Goal: Task Accomplishment & Management: Manage account settings

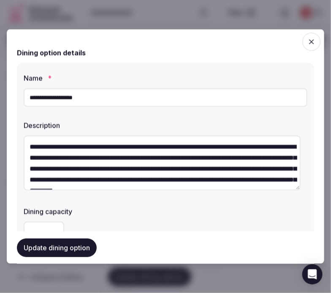
scroll to position [347, 0]
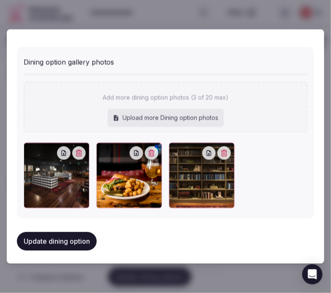
click at [77, 241] on button "Update dining option" at bounding box center [57, 240] width 80 height 19
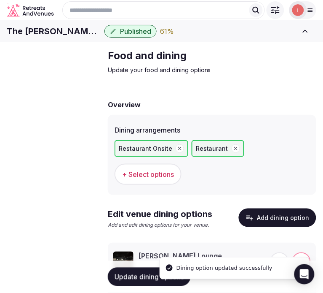
click at [0, 0] on span "Activities & experiences" at bounding box center [0, 0] width 0 height 0
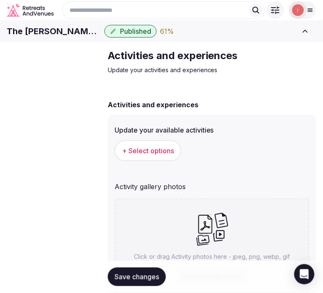
click at [165, 155] on span "+ Select options" at bounding box center [148, 150] width 52 height 9
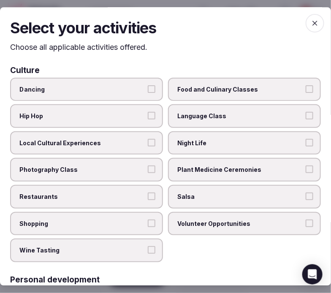
click at [207, 134] on label "Night Life" at bounding box center [244, 143] width 153 height 24
click at [305, 139] on button "Night Life" at bounding box center [309, 143] width 8 height 8
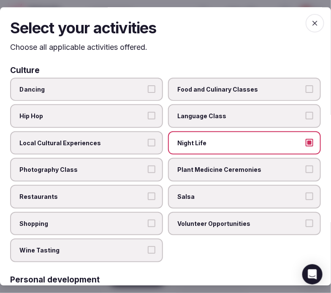
click at [150, 142] on button "Local Cultural Experiences" at bounding box center [152, 143] width 8 height 8
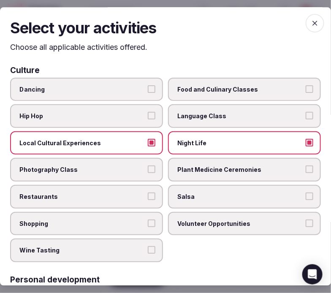
scroll to position [47, 0]
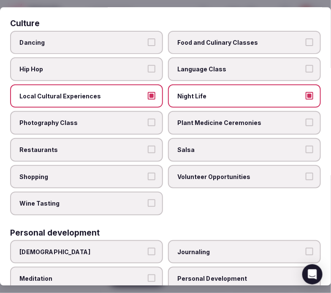
click at [145, 151] on label "Restaurants" at bounding box center [86, 150] width 153 height 24
click at [148, 151] on button "Restaurants" at bounding box center [152, 149] width 8 height 8
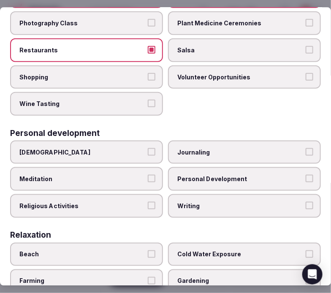
scroll to position [187, 0]
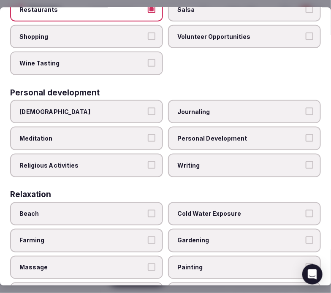
click at [102, 43] on label "Shopping" at bounding box center [86, 36] width 153 height 24
click at [148, 40] on button "Shopping" at bounding box center [152, 36] width 8 height 8
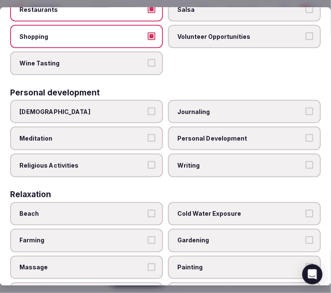
click at [191, 134] on span "Personal Development" at bounding box center [240, 138] width 126 height 8
click at [305, 134] on button "Personal Development" at bounding box center [309, 138] width 8 height 8
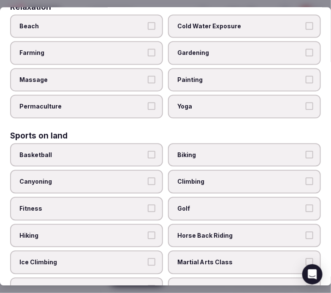
scroll to position [468, 0]
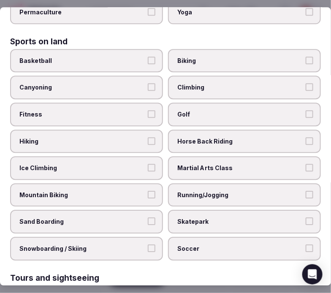
click at [186, 56] on span "Biking" at bounding box center [240, 60] width 126 height 8
click at [305, 56] on button "Biking" at bounding box center [309, 60] width 8 height 8
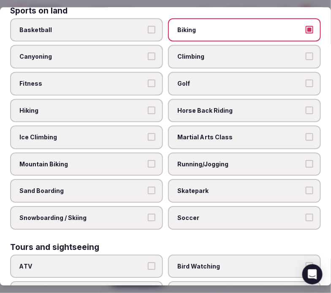
scroll to position [515, 0]
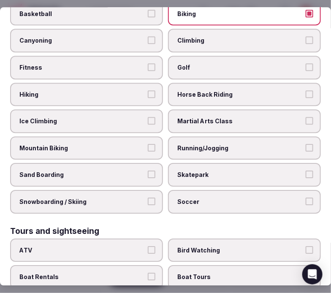
click at [144, 91] on label "Hiking" at bounding box center [86, 95] width 153 height 24
click at [148, 91] on button "Hiking" at bounding box center [152, 94] width 8 height 8
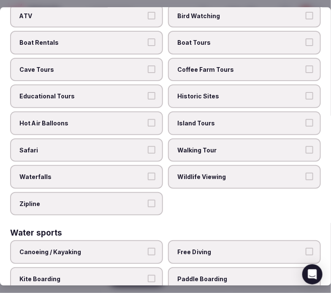
scroll to position [796, 0]
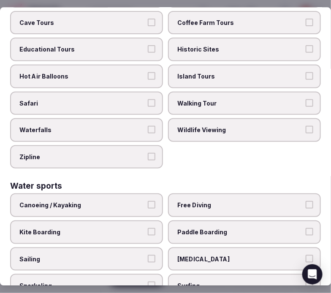
click at [184, 91] on label "Walking Tour" at bounding box center [244, 103] width 153 height 24
click at [305, 99] on button "Walking Tour" at bounding box center [309, 103] width 8 height 8
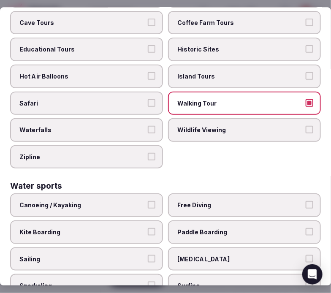
click at [190, 39] on label "Historic Sites" at bounding box center [244, 50] width 153 height 24
click at [305, 46] on button "Historic Sites" at bounding box center [309, 50] width 8 height 8
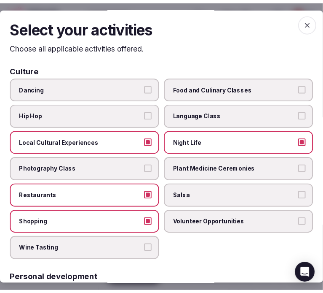
scroll to position [0, 0]
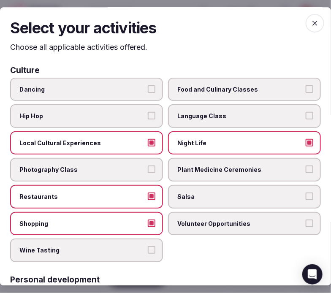
click at [310, 19] on icon "button" at bounding box center [314, 23] width 8 height 8
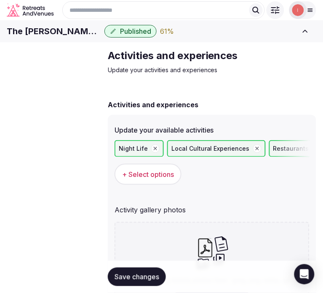
click at [141, 271] on button "Save changes" at bounding box center [137, 276] width 58 height 19
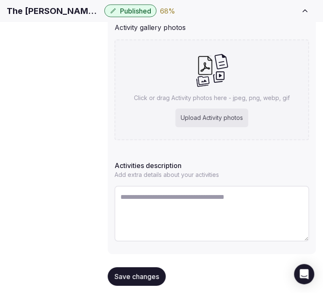
scroll to position [195, 0]
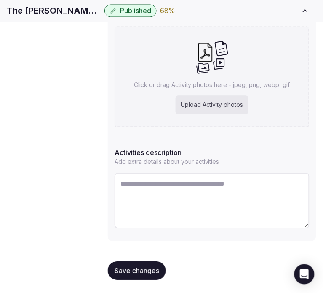
click at [243, 186] on textarea at bounding box center [212, 201] width 195 height 56
paste textarea "**********"
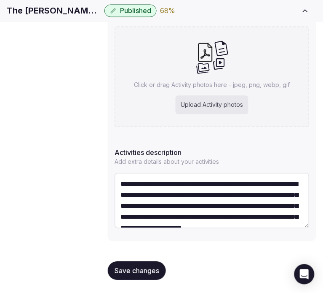
scroll to position [37, 0]
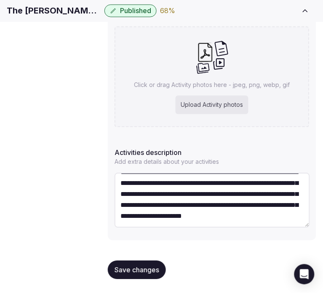
type textarea "**********"
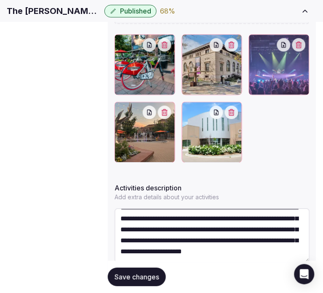
scroll to position [257, 0]
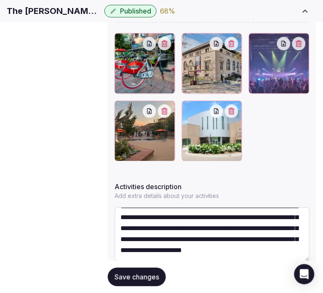
click at [141, 267] on button "Save changes" at bounding box center [137, 276] width 58 height 19
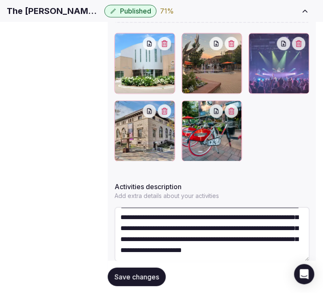
click at [140, 272] on span "Save changes" at bounding box center [137, 276] width 45 height 8
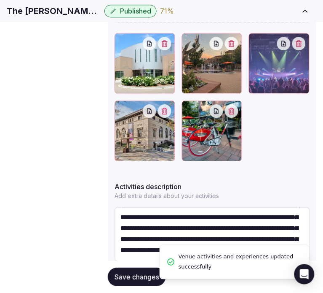
click at [0, 0] on span "Location" at bounding box center [0, 0] width 0 height 0
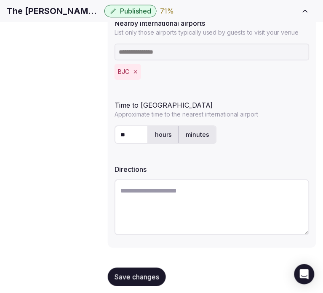
scroll to position [295, 0]
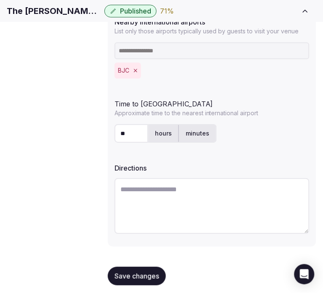
click at [142, 272] on span "Save changes" at bounding box center [137, 276] width 45 height 8
click at [0, 0] on span "Environment" at bounding box center [0, 0] width 0 height 0
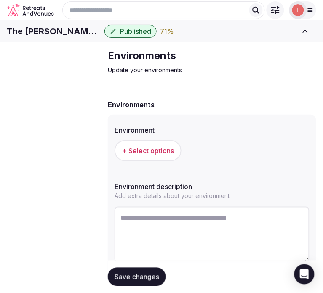
click at [171, 155] on span "+ Select options" at bounding box center [148, 150] width 52 height 9
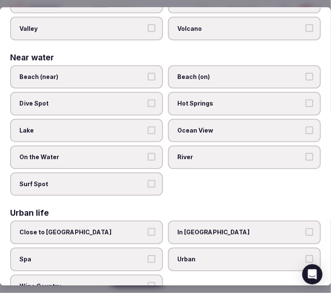
scroll to position [332, 0]
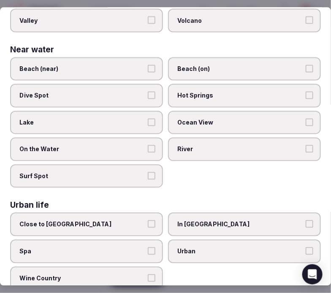
click at [239, 247] on span "Urban" at bounding box center [240, 251] width 126 height 8
click at [305, 247] on button "Urban" at bounding box center [309, 251] width 8 height 8
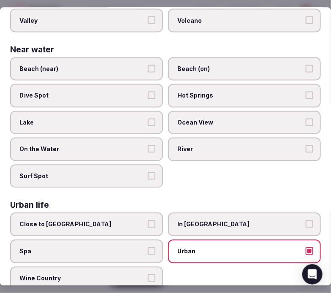
click at [199, 212] on label "In City Center" at bounding box center [244, 224] width 153 height 24
click at [305, 220] on button "In City Center" at bounding box center [309, 224] width 8 height 8
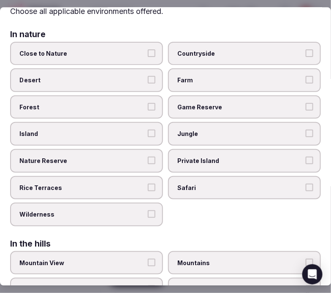
scroll to position [0, 0]
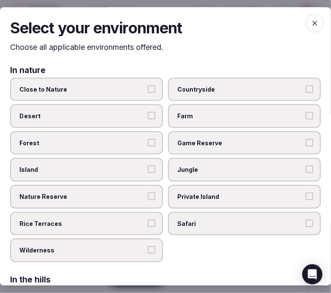
click at [311, 22] on icon "button" at bounding box center [314, 23] width 8 height 8
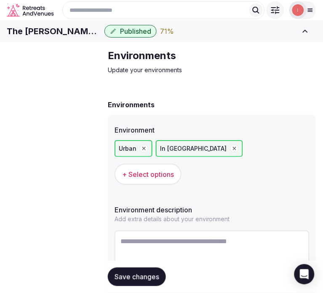
click at [152, 267] on div "Save changes" at bounding box center [212, 277] width 209 height 32
click at [148, 276] on span "Save changes" at bounding box center [137, 276] width 45 height 8
click at [0, 0] on span "Types of retreats" at bounding box center [0, 0] width 0 height 0
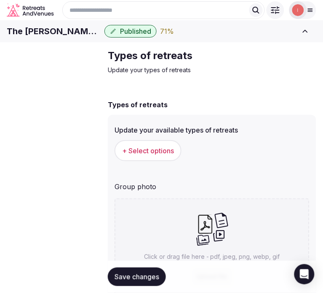
click at [158, 155] on span "+ Select options" at bounding box center [148, 150] width 52 height 9
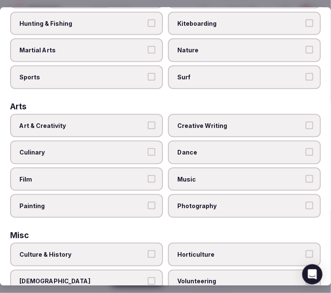
scroll to position [140, 0]
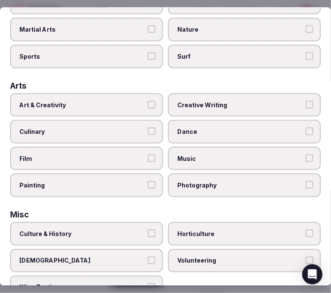
click at [138, 100] on span "Art & Creativity" at bounding box center [82, 104] width 126 height 8
click at [148, 100] on button "Art & Creativity" at bounding box center [152, 104] width 8 height 8
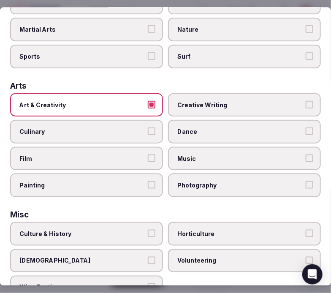
click at [142, 102] on label "Art & Creativity" at bounding box center [86, 105] width 153 height 24
click at [148, 102] on button "Art & Creativity" at bounding box center [152, 104] width 8 height 8
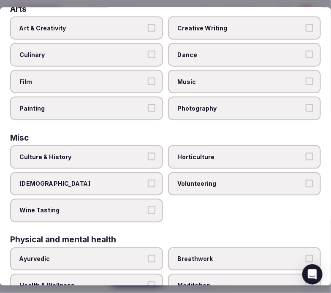
scroll to position [281, 0]
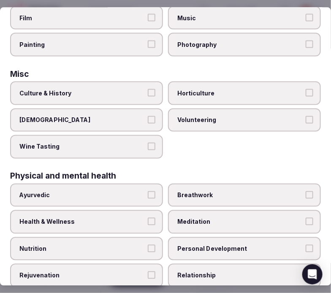
click at [148, 89] on button "Culture & History" at bounding box center [152, 93] width 8 height 8
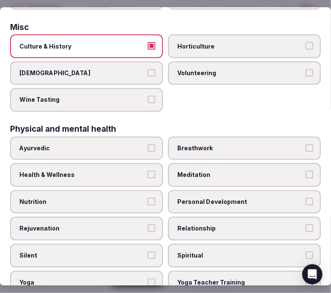
click at [188, 198] on label "Personal Development" at bounding box center [244, 202] width 153 height 24
click at [305, 198] on button "Personal Development" at bounding box center [309, 201] width 8 height 8
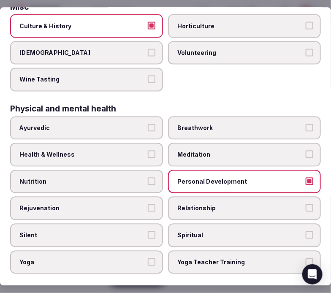
scroll to position [374, 0]
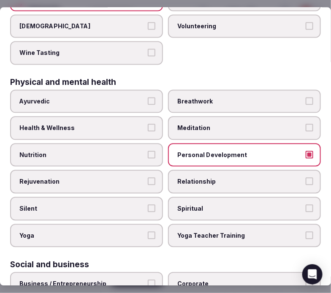
click at [196, 177] on span "Relationship" at bounding box center [240, 181] width 126 height 8
click at [305, 177] on button "Relationship" at bounding box center [309, 181] width 8 height 8
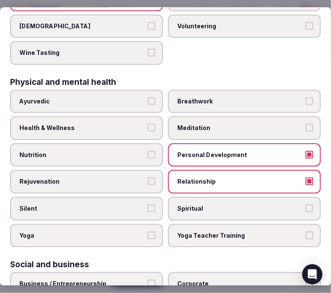
scroll to position [484, 0]
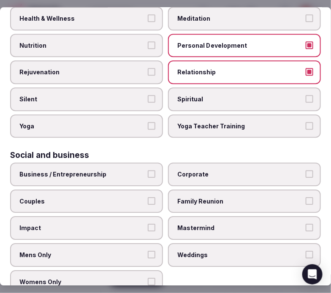
click at [129, 164] on label "Business / Entrepreneurship" at bounding box center [86, 175] width 153 height 24
click at [148, 170] on button "Business / Entrepreneurship" at bounding box center [152, 174] width 8 height 8
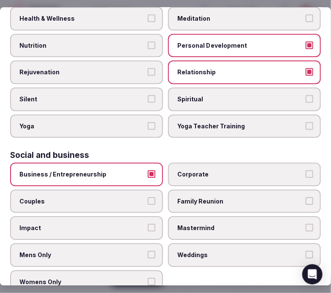
click at [177, 170] on span "Corporate" at bounding box center [240, 174] width 126 height 8
click at [305, 170] on button "Corporate" at bounding box center [309, 174] width 8 height 8
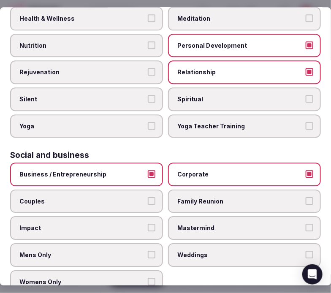
click at [145, 189] on label "Couples" at bounding box center [86, 201] width 153 height 24
click at [148, 197] on button "Couples" at bounding box center [152, 201] width 8 height 8
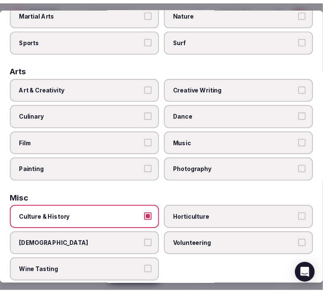
scroll to position [0, 0]
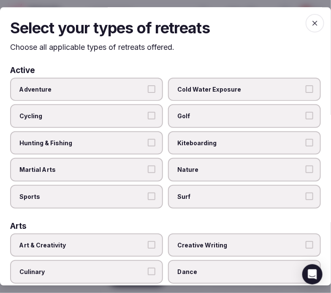
click at [312, 22] on icon "button" at bounding box center [314, 23] width 5 height 5
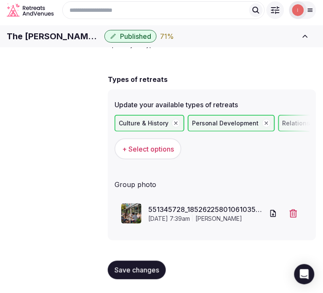
scroll to position [38, 0]
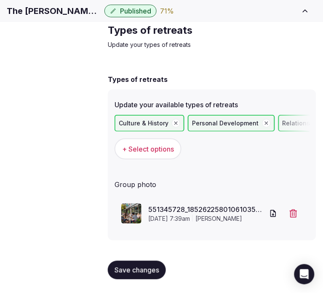
click at [135, 268] on span "Save changes" at bounding box center [137, 270] width 45 height 8
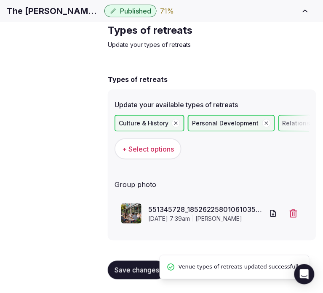
scroll to position [79, 0]
click at [0, 0] on span "Brochures" at bounding box center [0, 0] width 0 height 0
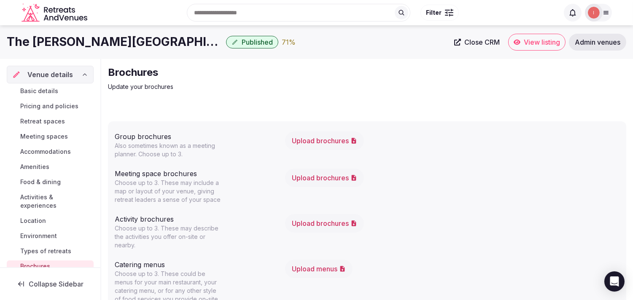
click at [330, 38] on span "Close CRM" at bounding box center [481, 42] width 35 height 8
click at [50, 180] on span "Food & dining" at bounding box center [40, 182] width 40 height 8
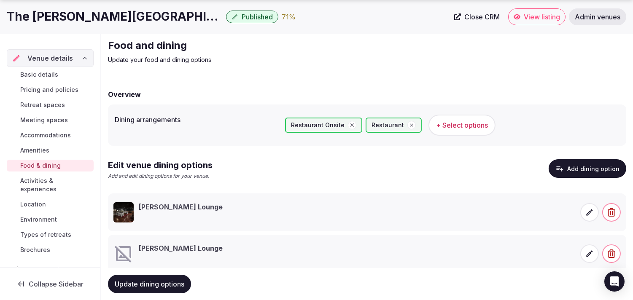
scroll to position [51, 0]
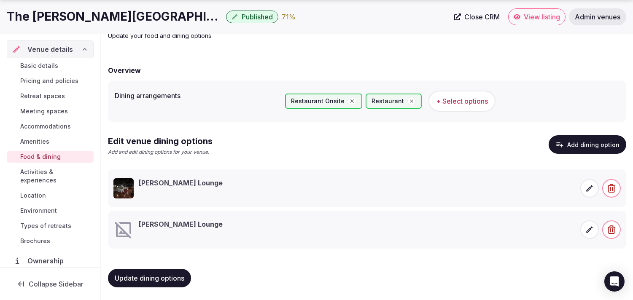
click at [330, 230] on span "button" at bounding box center [611, 229] width 19 height 19
click at [330, 204] on button "Delete" at bounding box center [602, 199] width 35 height 19
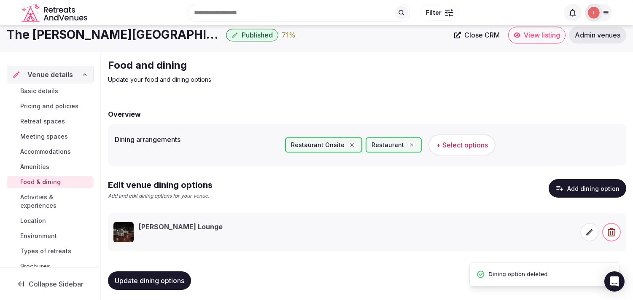
scroll to position [6, 0]
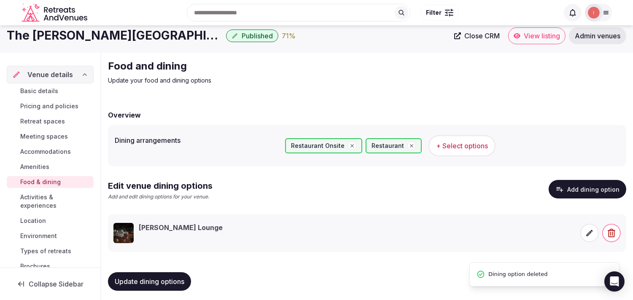
click at [330, 226] on div "Ace Gillett's Lounge" at bounding box center [344, 233] width 462 height 20
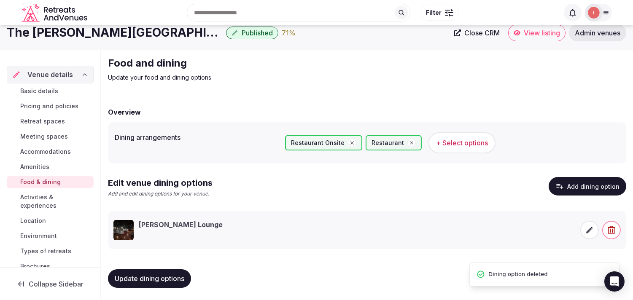
scroll to position [10, 0]
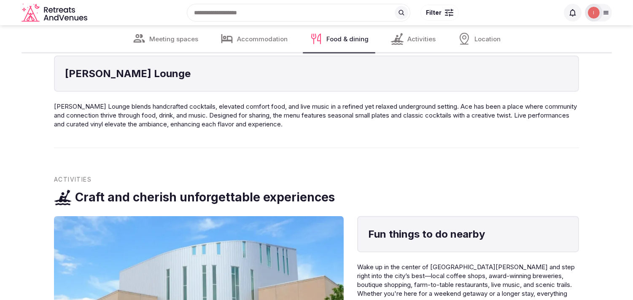
scroll to position [1546, 0]
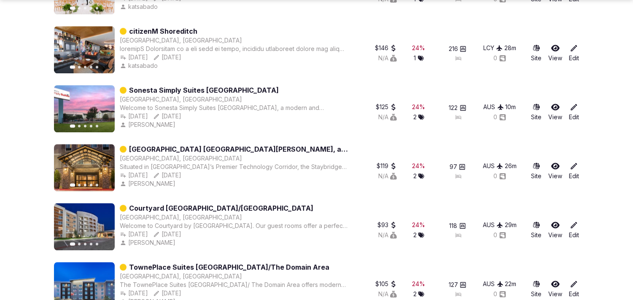
scroll to position [4383, 0]
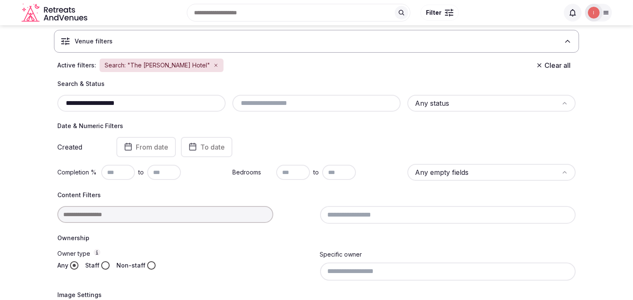
scroll to position [47, 0]
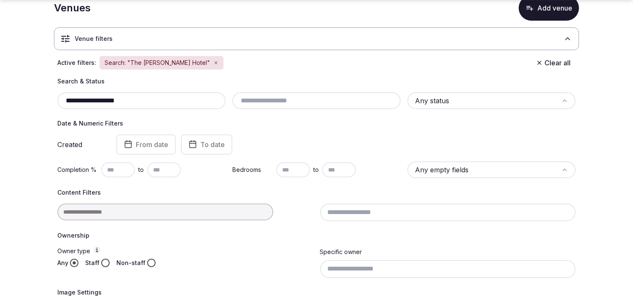
drag, startPoint x: 135, startPoint y: 101, endPoint x: 58, endPoint y: 104, distance: 77.2
click at [58, 104] on div "**********" at bounding box center [141, 100] width 168 height 17
paste input "**********"
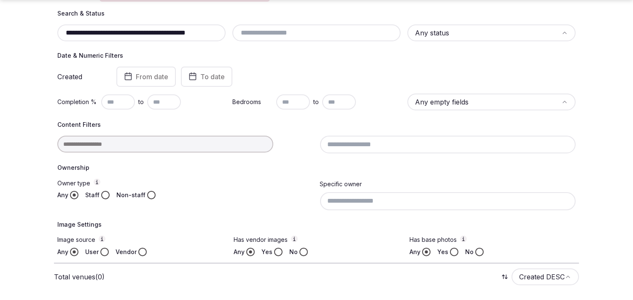
scroll to position [140, 0]
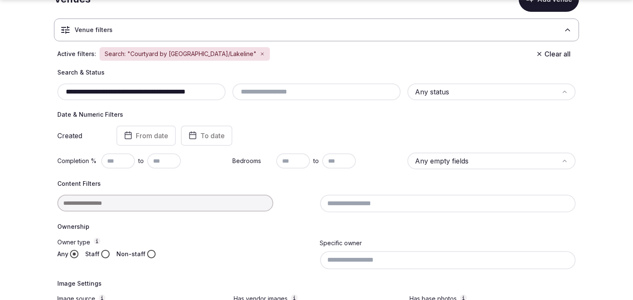
scroll to position [144, 0]
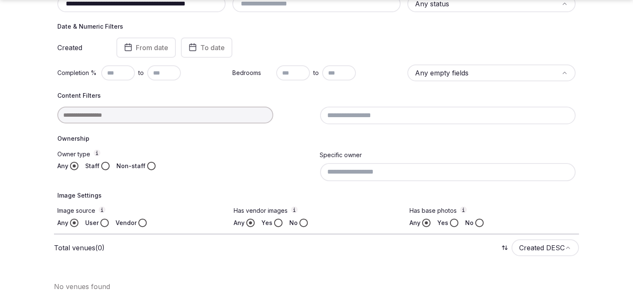
click at [172, 99] on h4 "Content Filters" at bounding box center [316, 95] width 518 height 8
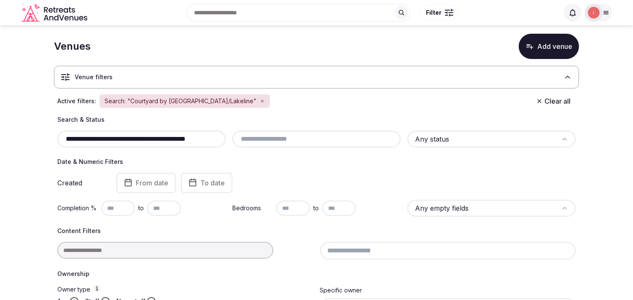
scroll to position [3, 0]
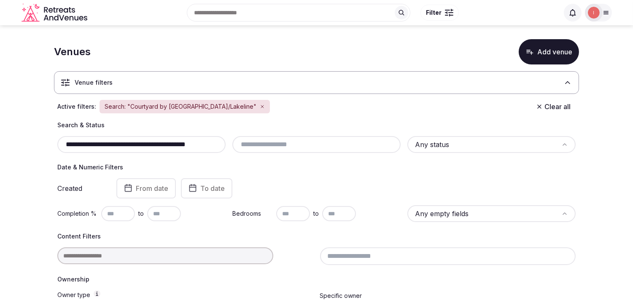
drag, startPoint x: 65, startPoint y: 144, endPoint x: 56, endPoint y: 142, distance: 8.2
click at [56, 142] on div "**********" at bounding box center [316, 244] width 525 height 247
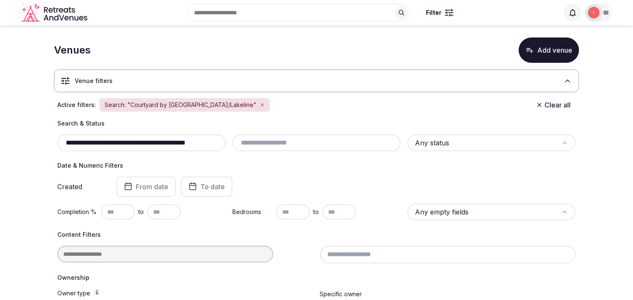
scroll to position [0, 0]
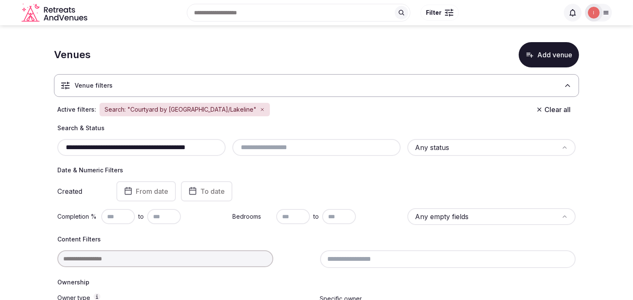
drag, startPoint x: 110, startPoint y: 148, endPoint x: 27, endPoint y: 168, distance: 85.3
click at [27, 168] on section "**********" at bounding box center [316, 235] width 633 height 420
type input "**********"
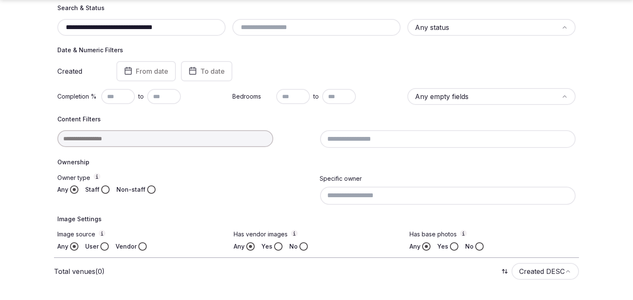
scroll to position [144, 0]
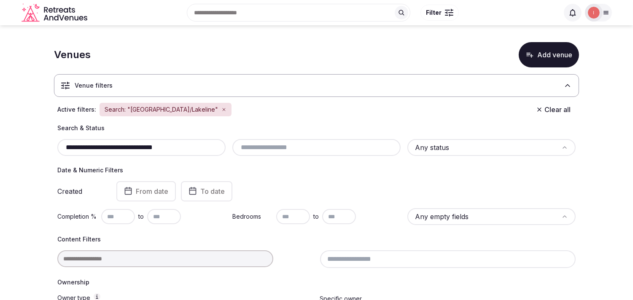
click at [211, 145] on input "**********" at bounding box center [142, 147] width 162 height 10
drag, startPoint x: 211, startPoint y: 145, endPoint x: 58, endPoint y: 142, distance: 153.5
click at [58, 142] on div "**********" at bounding box center [141, 147] width 168 height 17
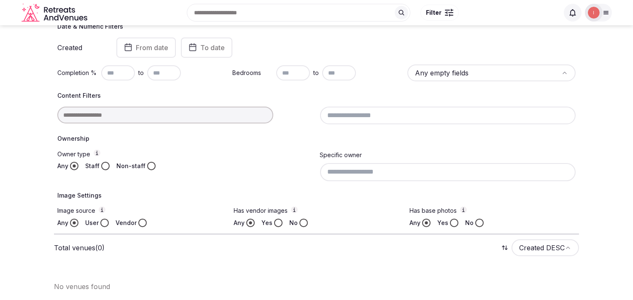
scroll to position [97, 0]
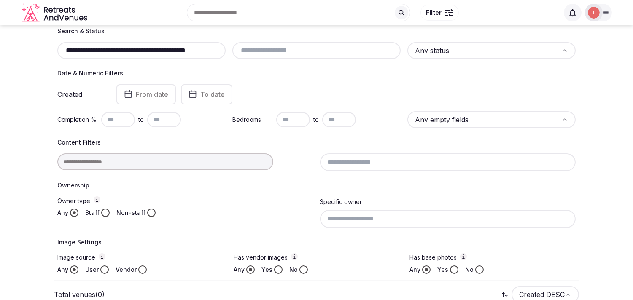
drag, startPoint x: 134, startPoint y: 48, endPoint x: 266, endPoint y: 68, distance: 134.3
click at [266, 68] on div "**********" at bounding box center [316, 150] width 525 height 247
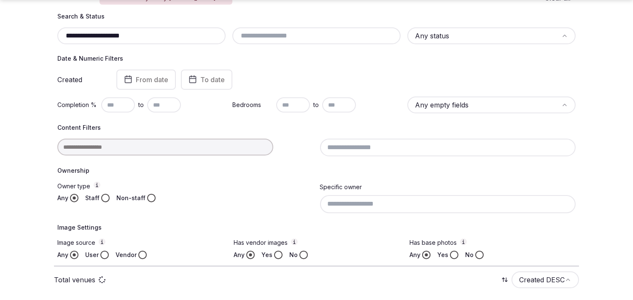
scroll to position [120, 0]
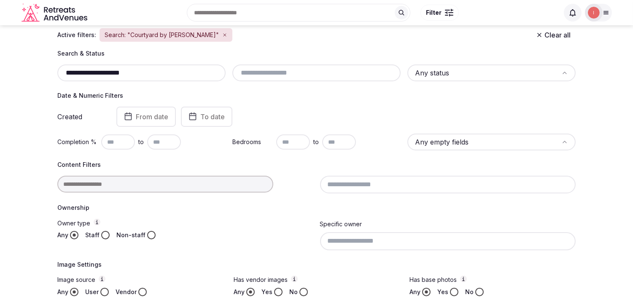
scroll to position [73, 0]
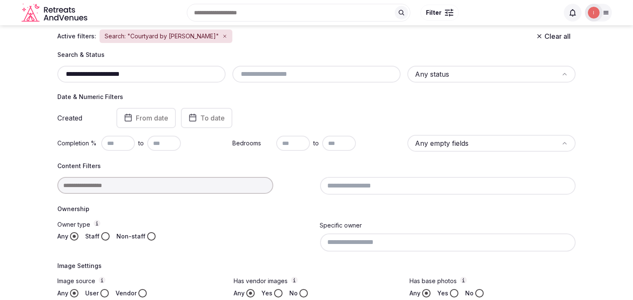
drag, startPoint x: 110, startPoint y: 62, endPoint x: 54, endPoint y: 72, distance: 57.7
click at [54, 72] on div "**********" at bounding box center [316, 174] width 525 height 247
paste input "text"
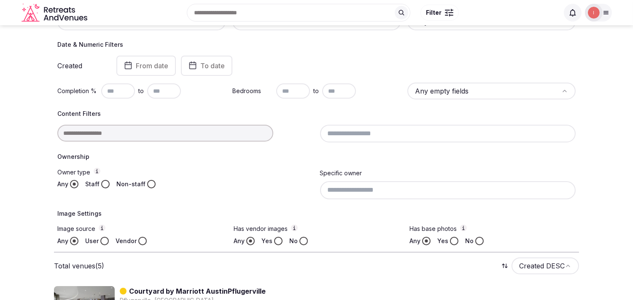
scroll to position [32, 0]
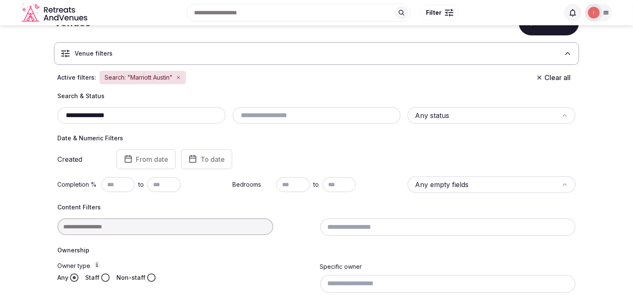
drag, startPoint x: 115, startPoint y: 114, endPoint x: 61, endPoint y: 119, distance: 53.7
click at [61, 119] on input "**********" at bounding box center [142, 115] width 162 height 10
paste input "***"
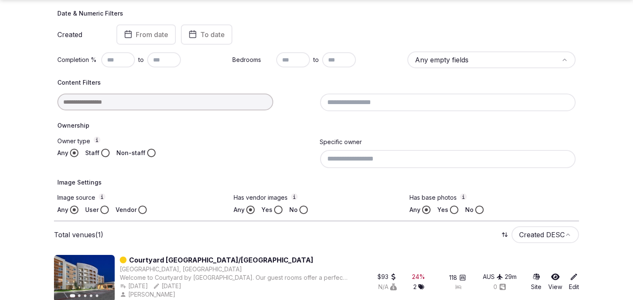
scroll to position [171, 0]
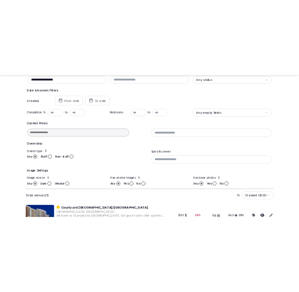
scroll to position [171, 0]
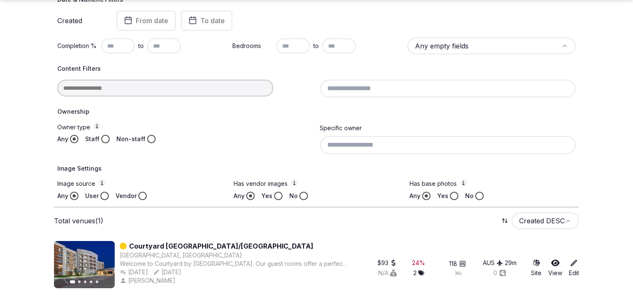
type input "**********"
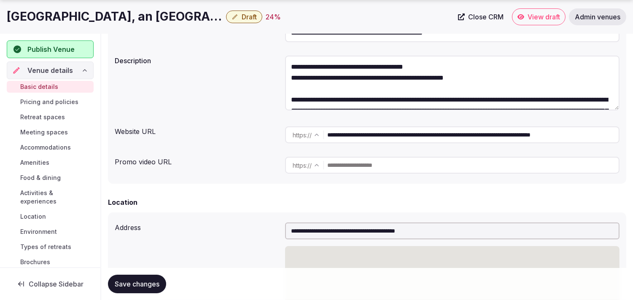
scroll to position [140, 0]
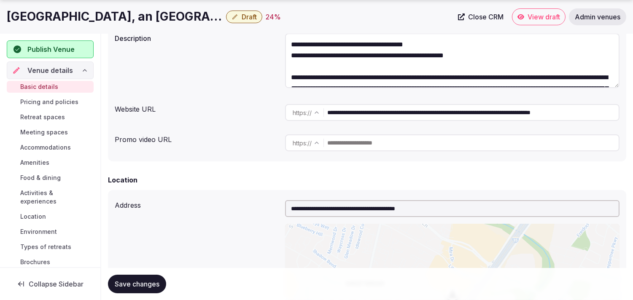
click at [374, 120] on input "**********" at bounding box center [472, 112] width 291 height 17
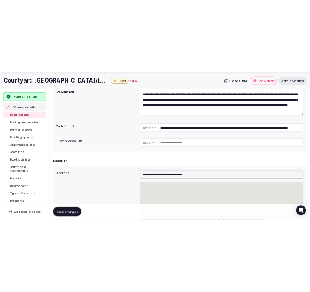
scroll to position [140, 0]
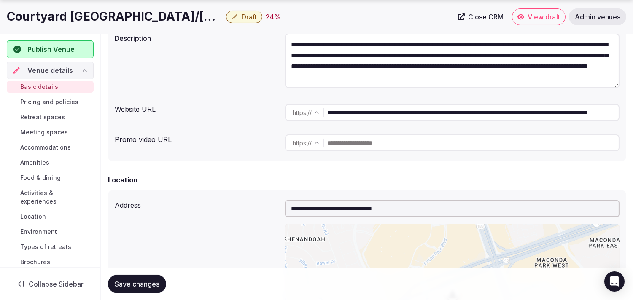
click at [151, 11] on h1 "Courtyard Austin Northwest/Lakeline" at bounding box center [115, 16] width 216 height 16
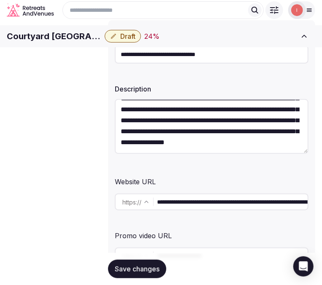
scroll to position [17, 0]
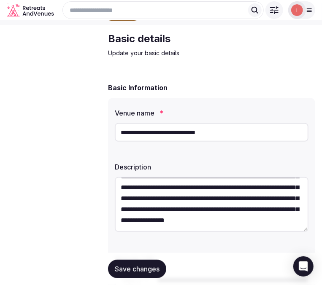
click at [170, 142] on input "**********" at bounding box center [212, 132] width 194 height 19
paste input "**********"
type input "**********"
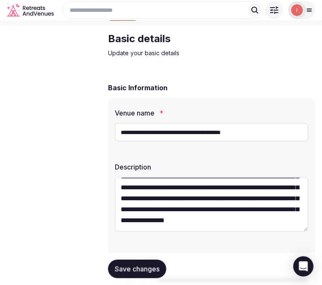
click at [134, 271] on span "Save changes" at bounding box center [137, 269] width 45 height 8
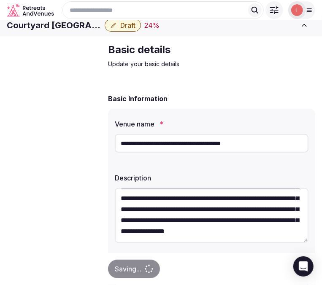
scroll to position [0, 0]
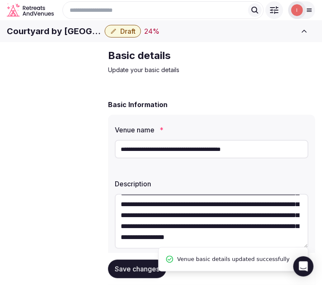
click at [0, 0] on link "Close CRM" at bounding box center [0, 0] width 0 height 0
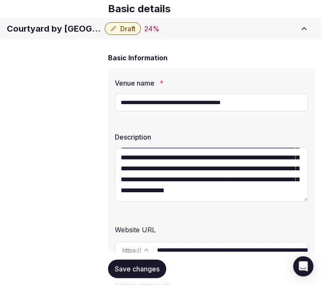
scroll to position [187, 0]
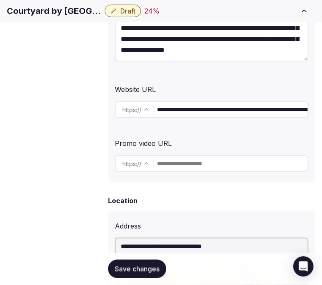
click at [194, 121] on div "**********" at bounding box center [212, 110] width 194 height 24
click at [239, 117] on input "**********" at bounding box center [232, 109] width 151 height 17
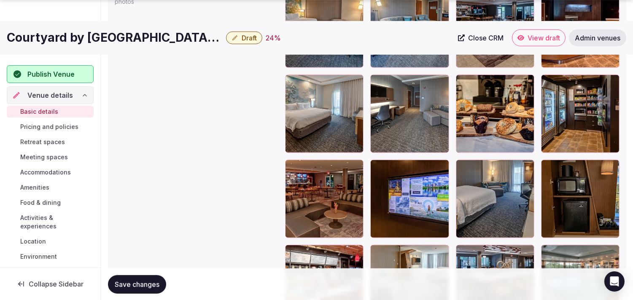
scroll to position [1124, 0]
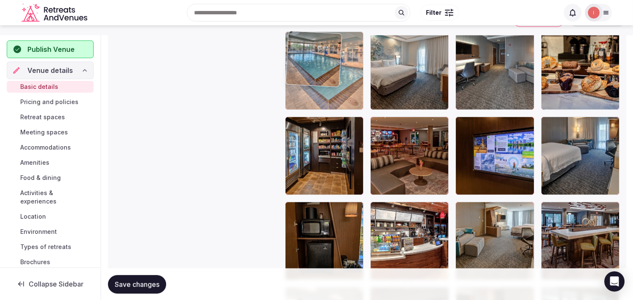
drag, startPoint x: 546, startPoint y: 208, endPoint x: 298, endPoint y: 56, distance: 290.4
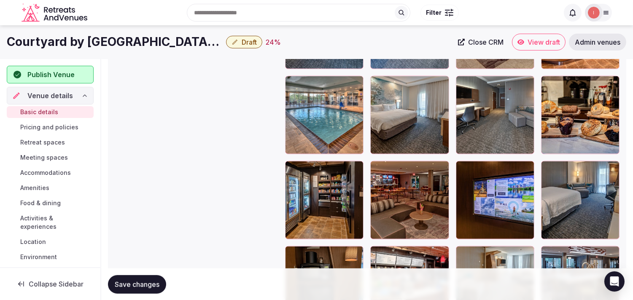
scroll to position [933, 0]
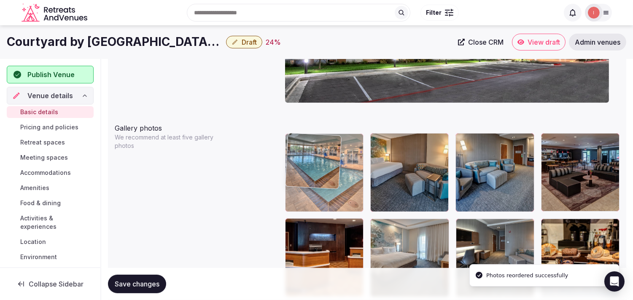
drag, startPoint x: 293, startPoint y: 222, endPoint x: 291, endPoint y: 153, distance: 69.6
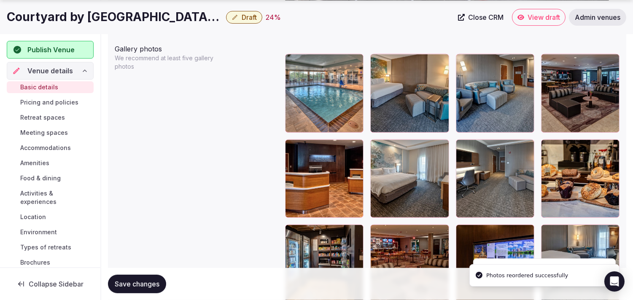
scroll to position [1027, 0]
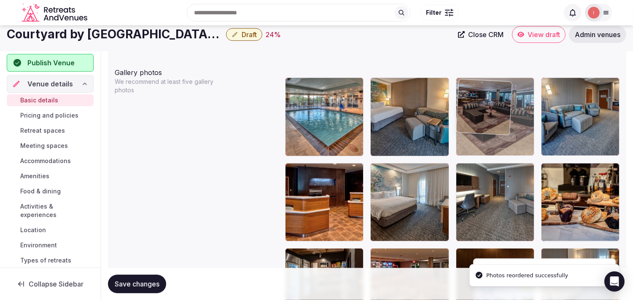
drag, startPoint x: 552, startPoint y: 48, endPoint x: 512, endPoint y: 40, distance: 41.3
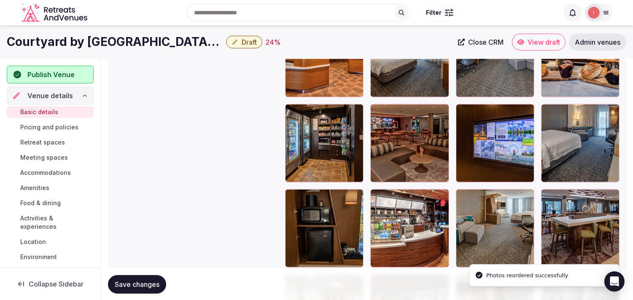
scroll to position [1128, 0]
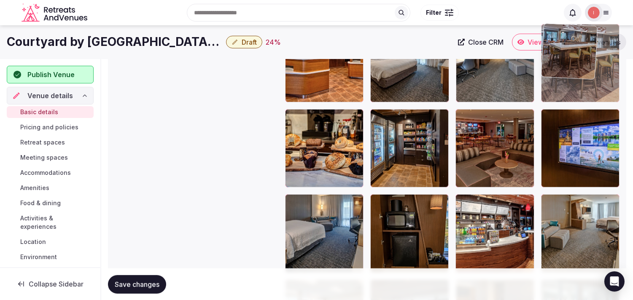
drag, startPoint x: 548, startPoint y: 203, endPoint x: 545, endPoint y: 76, distance: 127.4
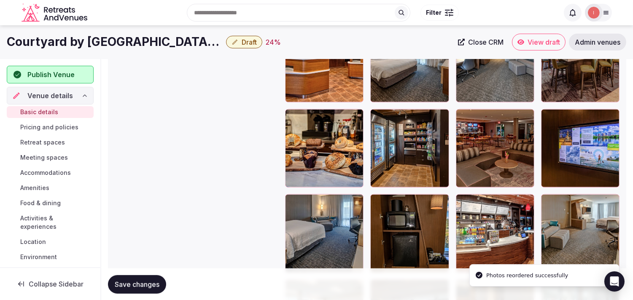
scroll to position [1034, 0]
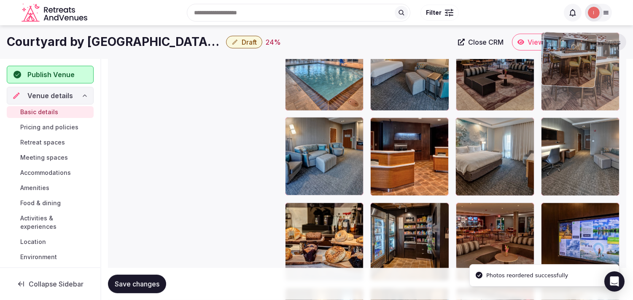
drag, startPoint x: 546, startPoint y: 121, endPoint x: 545, endPoint y: 76, distance: 44.7
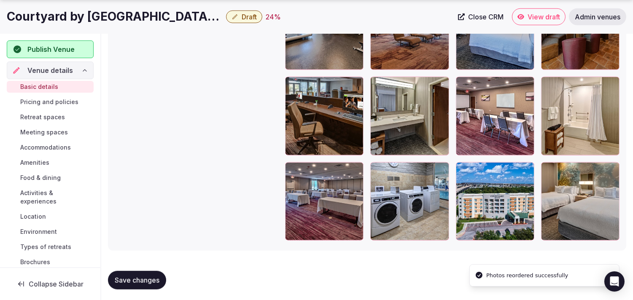
scroll to position [1418, 0]
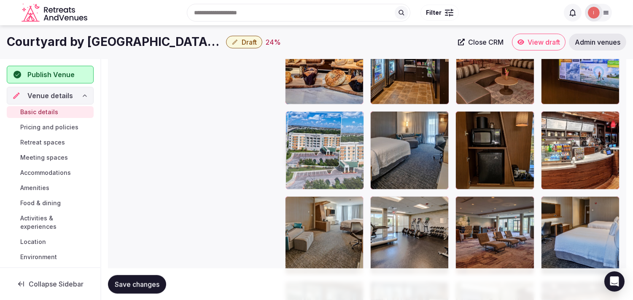
drag, startPoint x: 461, startPoint y: 170, endPoint x: 315, endPoint y: 128, distance: 151.8
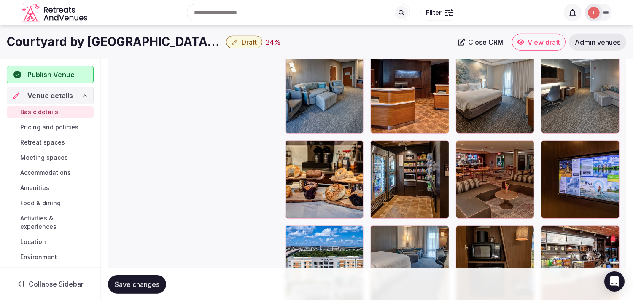
scroll to position [1070, 0]
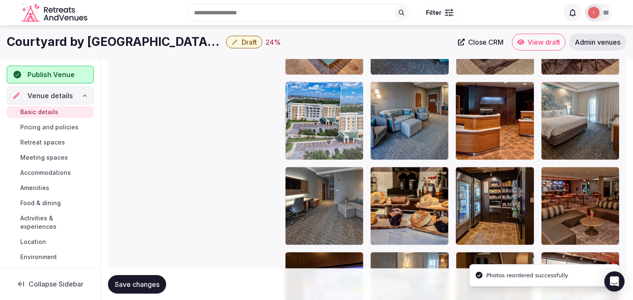
drag, startPoint x: 288, startPoint y: 256, endPoint x: 303, endPoint y: 101, distance: 155.8
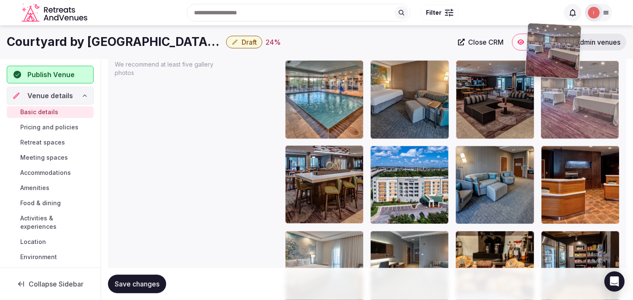
scroll to position [1005, 0]
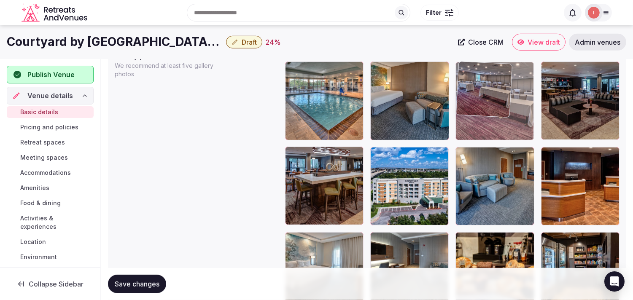
drag, startPoint x: 378, startPoint y: 215, endPoint x: 484, endPoint y: 81, distance: 170.5
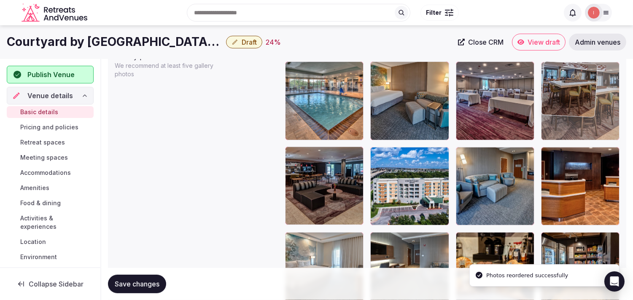
drag, startPoint x: 473, startPoint y: 114, endPoint x: 537, endPoint y: 83, distance: 70.5
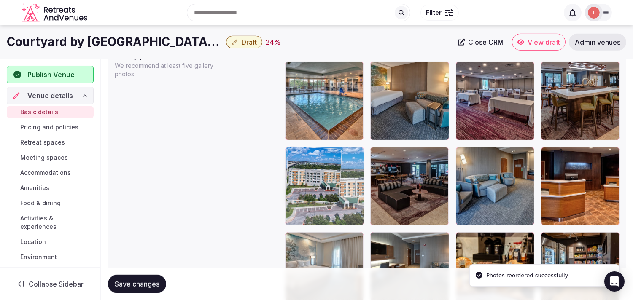
drag, startPoint x: 373, startPoint y: 152, endPoint x: 326, endPoint y: 149, distance: 46.9
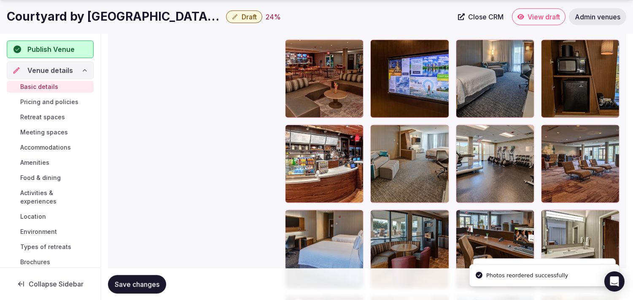
scroll to position [1286, 0]
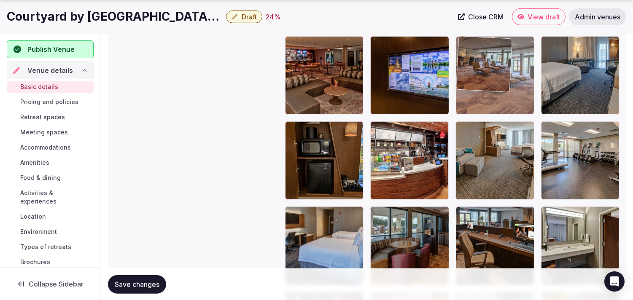
drag, startPoint x: 551, startPoint y: 132, endPoint x: 505, endPoint y: 71, distance: 77.3
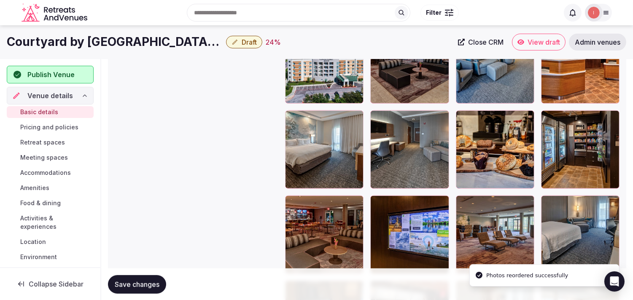
scroll to position [1098, 0]
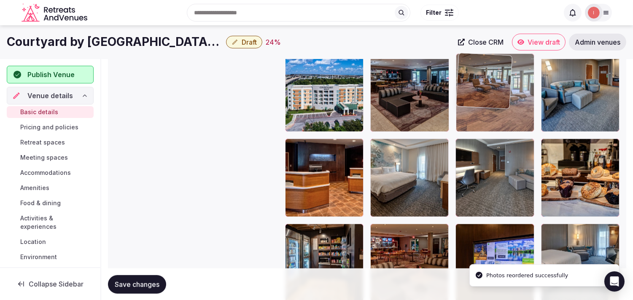
drag, startPoint x: 462, startPoint y: 234, endPoint x: 470, endPoint y: 111, distance: 123.4
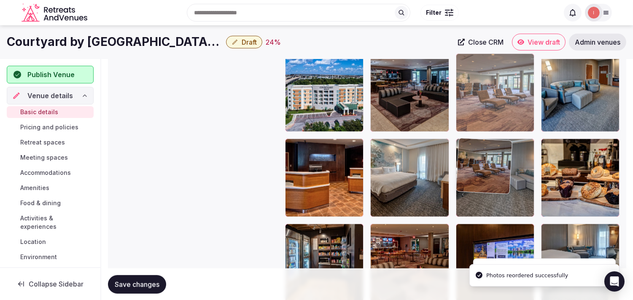
drag, startPoint x: 461, startPoint y: 65, endPoint x: 473, endPoint y: 128, distance: 64.0
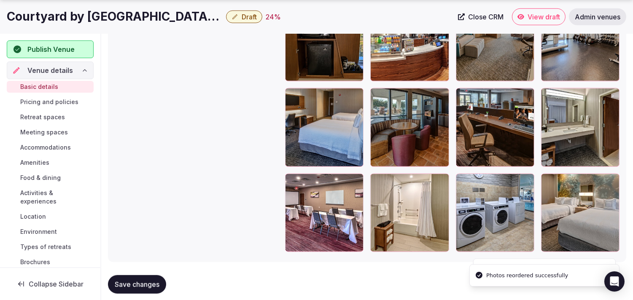
scroll to position [1418, 0]
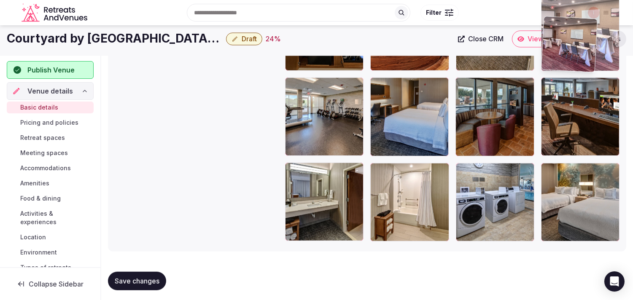
drag, startPoint x: 289, startPoint y: 165, endPoint x: 544, endPoint y: 35, distance: 286.6
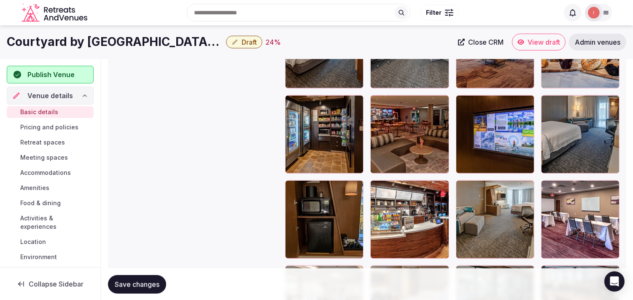
scroll to position [1203, 0]
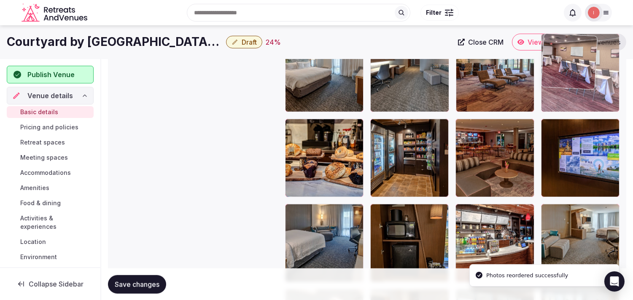
drag, startPoint x: 551, startPoint y: 209, endPoint x: 553, endPoint y: 72, distance: 137.0
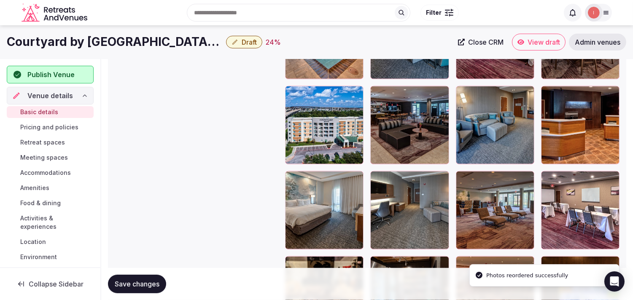
scroll to position [1063, 0]
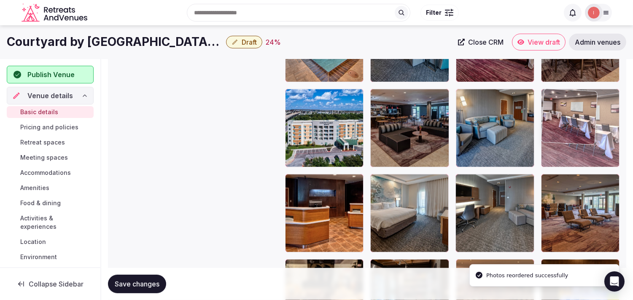
drag, startPoint x: 545, startPoint y: 183, endPoint x: 545, endPoint y: 122, distance: 60.7
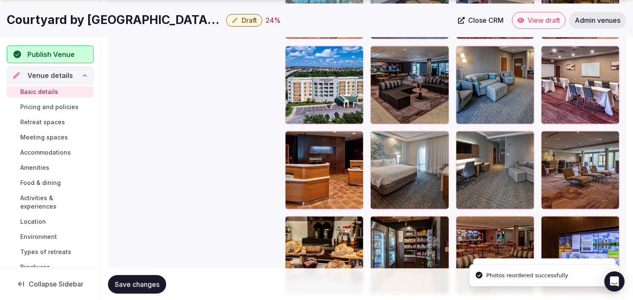
scroll to position [1110, 0]
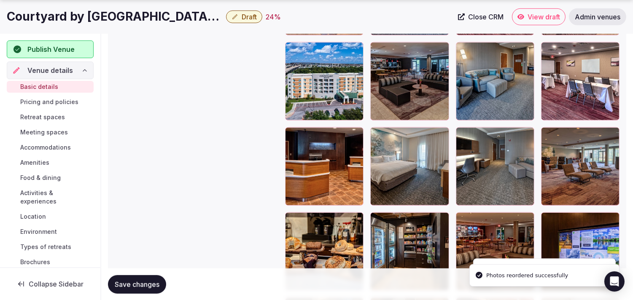
click at [136, 283] on span "Save changes" at bounding box center [137, 284] width 45 height 8
click at [241, 19] on button "Draft" at bounding box center [244, 17] width 36 height 13
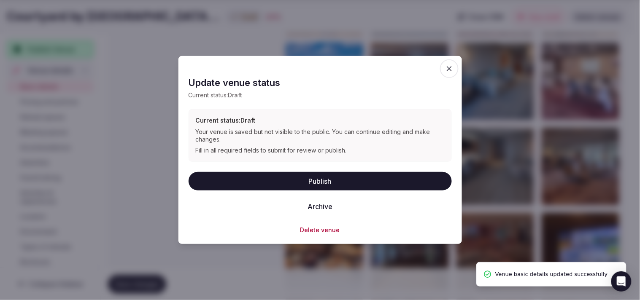
click at [337, 175] on button "Publish" at bounding box center [319, 181] width 263 height 19
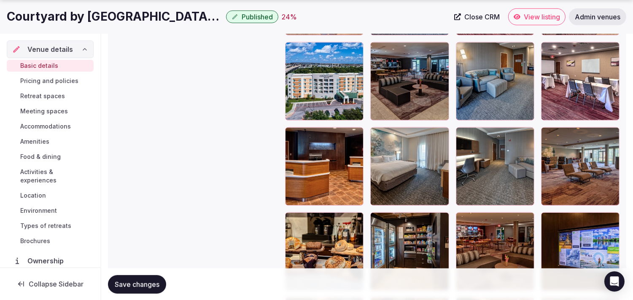
click at [33, 81] on span "Pricing and policies" at bounding box center [49, 81] width 58 height 8
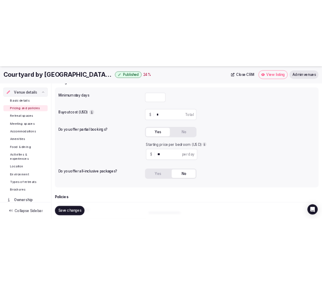
scroll to position [94, 0]
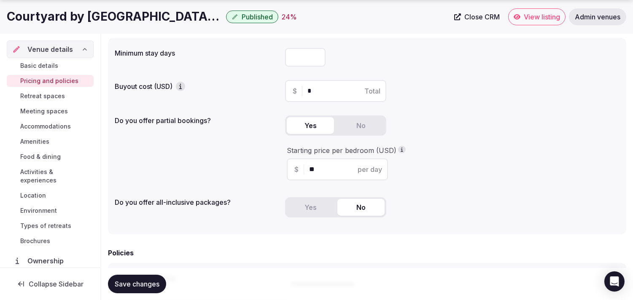
click at [145, 14] on h1 "Courtyard by [GEOGRAPHIC_DATA]/[GEOGRAPHIC_DATA]" at bounding box center [115, 16] width 216 height 16
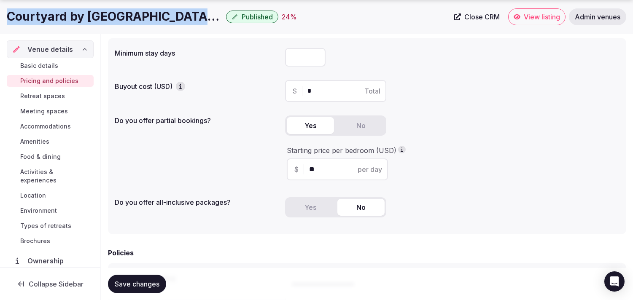
click at [145, 14] on h1 "Courtyard by [GEOGRAPHIC_DATA]/[GEOGRAPHIC_DATA]" at bounding box center [115, 16] width 216 height 16
copy div "Courtyard by [GEOGRAPHIC_DATA]/[GEOGRAPHIC_DATA]"
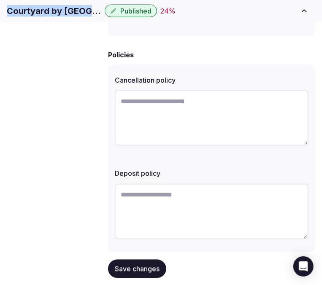
scroll to position [364, 0]
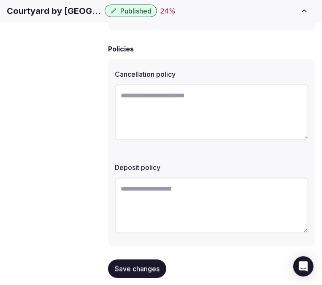
click at [187, 178] on textarea at bounding box center [212, 206] width 194 height 56
click at [178, 116] on textarea at bounding box center [212, 112] width 194 height 56
paste textarea "**********"
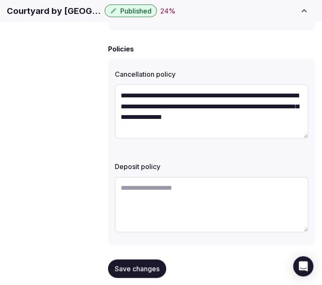
type textarea "**********"
click at [171, 184] on textarea at bounding box center [212, 205] width 194 height 56
paste textarea "**********"
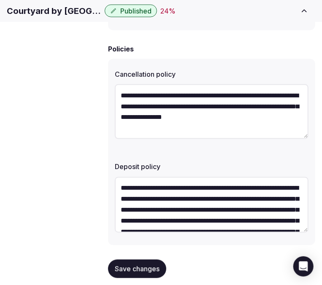
scroll to position [27, 0]
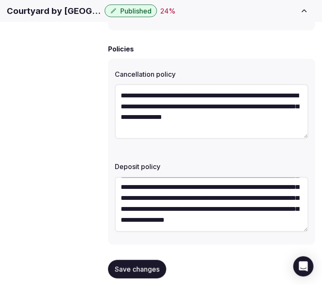
type textarea "**********"
click at [145, 260] on button "Save changes" at bounding box center [137, 269] width 58 height 19
click at [156, 260] on button "Save changes" at bounding box center [137, 269] width 58 height 19
click at [148, 265] on span "Save changes" at bounding box center [137, 269] width 45 height 8
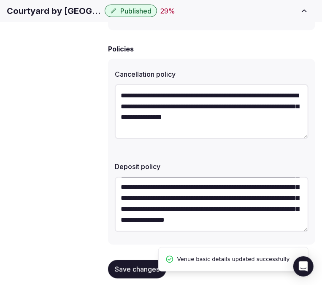
click at [0, 0] on span "Retreat spaces" at bounding box center [0, 0] width 0 height 0
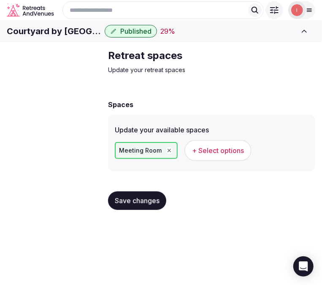
click at [209, 155] on span "+ Select options" at bounding box center [218, 150] width 52 height 9
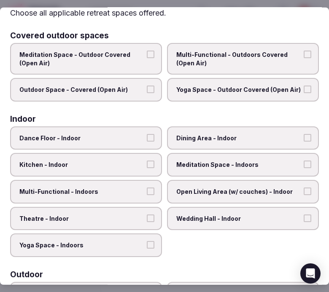
scroll to position [47, 0]
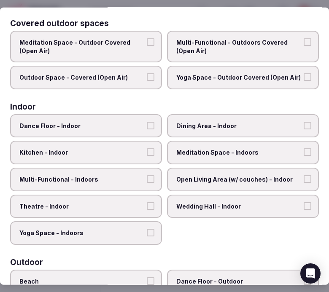
click at [207, 119] on label "Dining Area - Indoor" at bounding box center [243, 126] width 152 height 24
click at [304, 122] on button "Dining Area - Indoor" at bounding box center [308, 126] width 8 height 8
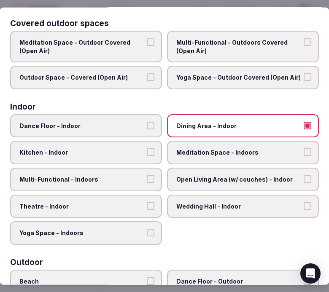
click at [142, 171] on label "Multi-Functional - Indoors" at bounding box center [86, 180] width 152 height 24
click at [147, 175] on button "Multi-Functional - Indoors" at bounding box center [151, 179] width 8 height 8
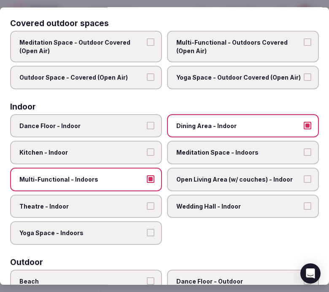
drag, startPoint x: 161, startPoint y: 172, endPoint x: 175, endPoint y: 175, distance: 14.2
click at [174, 174] on div "Dance Floor - Indoor Dining Area - Indoor Kitchen - Indoor Meditation Space - I…" at bounding box center [164, 179] width 309 height 131
click at [176, 175] on span "Open Living Area (w/ couches) - Indoor" at bounding box center [238, 179] width 125 height 8
click at [304, 175] on button "Open Living Area (w/ couches) - Indoor" at bounding box center [308, 179] width 8 height 8
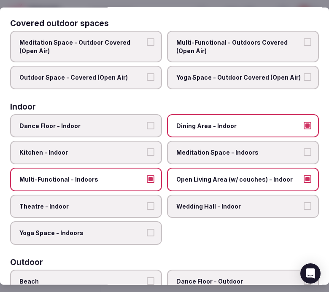
click at [148, 202] on button "Theatre - Indoor" at bounding box center [151, 206] width 8 height 8
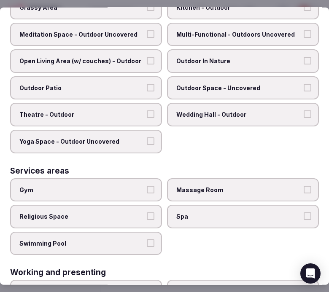
scroll to position [466, 0]
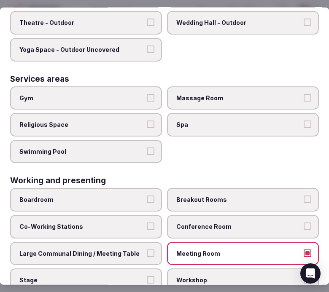
click at [140, 95] on label "Gym" at bounding box center [86, 98] width 152 height 24
click at [147, 95] on button "Gym" at bounding box center [151, 98] width 8 height 8
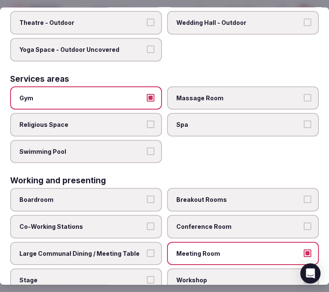
click at [150, 140] on label "Swimming Pool" at bounding box center [86, 152] width 152 height 24
click at [150, 148] on button "Swimming Pool" at bounding box center [151, 152] width 8 height 8
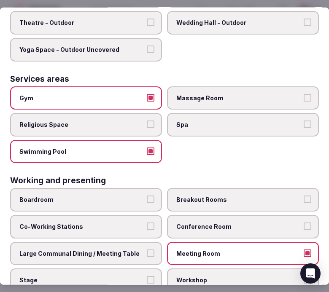
click at [153, 242] on label "Large Communal Dining / Meeting Table" at bounding box center [86, 254] width 152 height 24
click at [153, 249] on button "Large Communal Dining / Meeting Table" at bounding box center [151, 253] width 8 height 8
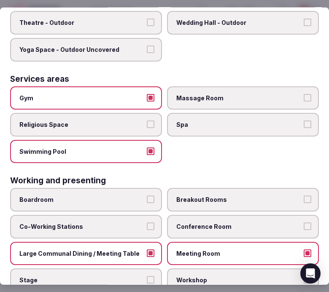
click at [151, 242] on label "Large Communal Dining / Meeting Table" at bounding box center [86, 254] width 152 height 24
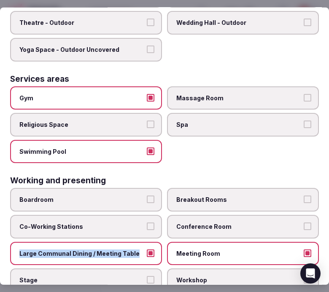
click at [148, 242] on label "Large Communal Dining / Meeting Table" at bounding box center [86, 254] width 152 height 24
click at [148, 249] on button "Large Communal Dining / Meeting Table" at bounding box center [151, 253] width 8 height 8
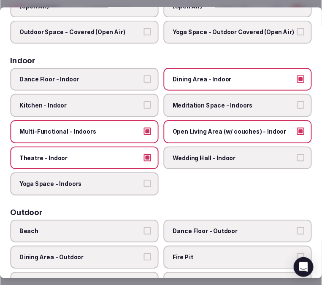
scroll to position [0, 0]
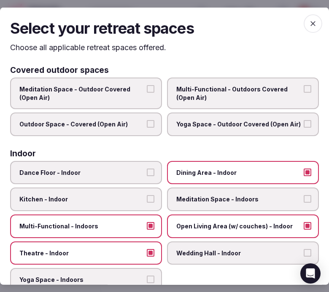
click at [305, 30] on span "button" at bounding box center [313, 23] width 19 height 19
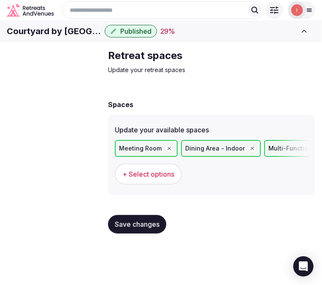
click at [129, 229] on span "Save changes" at bounding box center [137, 224] width 45 height 8
click at [0, 0] on span "Meeting spaces" at bounding box center [0, 0] width 0 height 0
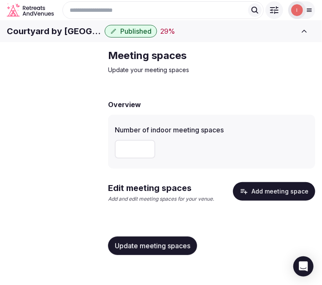
scroll to position [2, 0]
click at [134, 159] on input "number" at bounding box center [135, 149] width 40 height 19
type input "*"
click at [170, 251] on button "Update meeting spaces" at bounding box center [152, 246] width 89 height 19
click at [295, 201] on button "Add meeting space" at bounding box center [274, 191] width 82 height 19
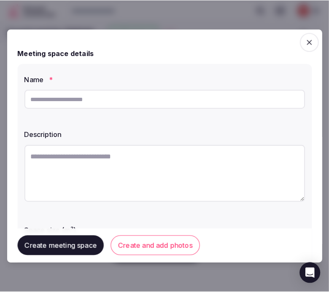
scroll to position [0, 0]
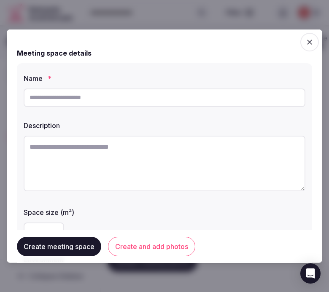
click at [219, 107] on div at bounding box center [165, 97] width 282 height 25
click at [218, 100] on input "text" at bounding box center [165, 97] width 282 height 19
paste input "*****"
type input "*****"
click at [181, 153] on textarea at bounding box center [165, 163] width 282 height 56
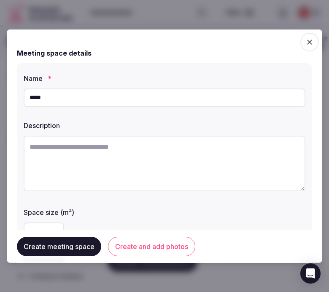
paste textarea "**********"
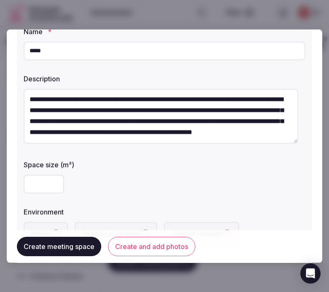
scroll to position [94, 0]
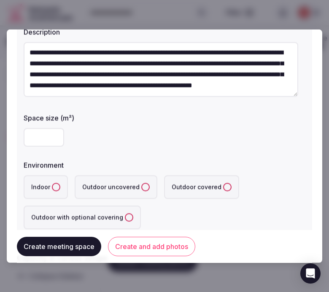
type textarea "**********"
click at [42, 141] on input "number" at bounding box center [44, 137] width 40 height 19
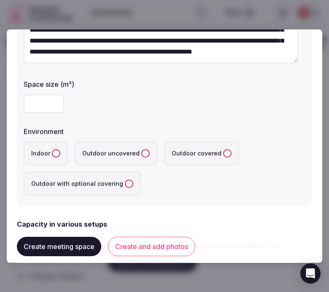
scroll to position [140, 0]
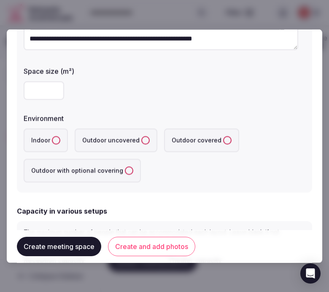
type input "***"
click at [52, 140] on button "Indoor" at bounding box center [56, 140] width 8 height 8
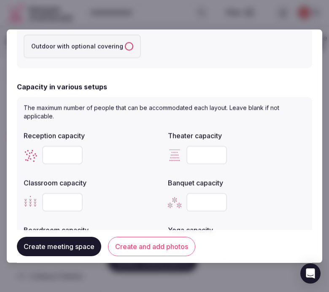
scroll to position [281, 0]
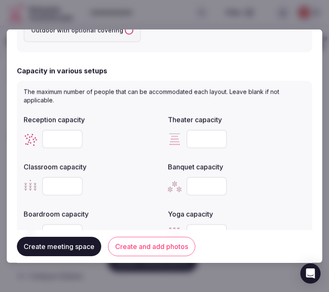
click at [70, 133] on input "number" at bounding box center [62, 138] width 40 height 19
click at [195, 133] on input "number" at bounding box center [206, 138] width 40 height 19
click at [59, 191] on input "number" at bounding box center [62, 186] width 40 height 19
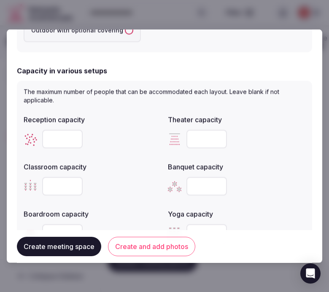
type input "***"
click at [101, 205] on div "Boardroom capacity" at bounding box center [92, 211] width 137 height 12
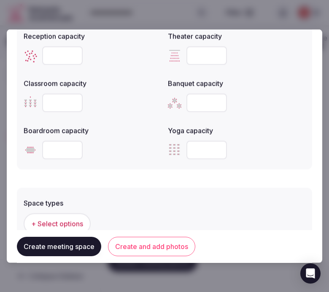
scroll to position [422, 0]
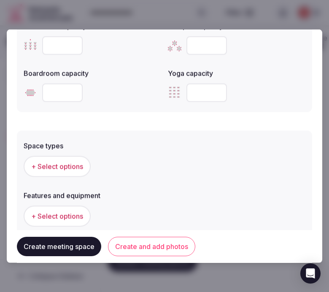
click at [64, 93] on input "number" at bounding box center [62, 92] width 40 height 19
type input "**"
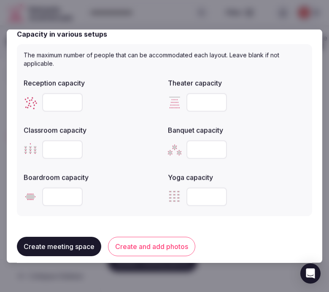
scroll to position [234, 0]
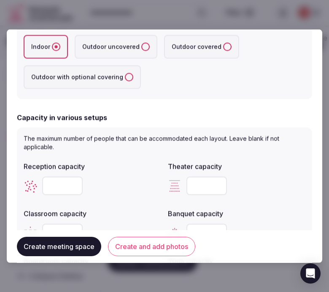
click at [52, 180] on input "number" at bounding box center [62, 185] width 40 height 19
type input "***"
click at [261, 180] on div at bounding box center [236, 185] width 137 height 19
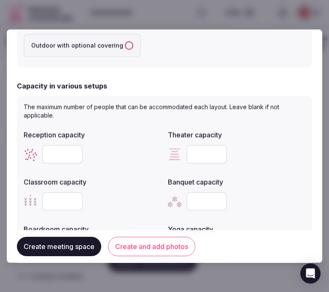
scroll to position [281, 0]
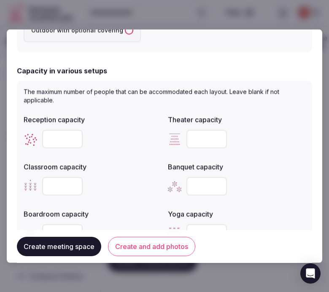
click at [194, 140] on input "number" at bounding box center [206, 138] width 40 height 19
drag, startPoint x: 200, startPoint y: 132, endPoint x: 167, endPoint y: 137, distance: 33.7
click at [168, 137] on div "***" at bounding box center [236, 138] width 137 height 19
type input "***"
click at [186, 187] on input "number" at bounding box center [206, 186] width 40 height 19
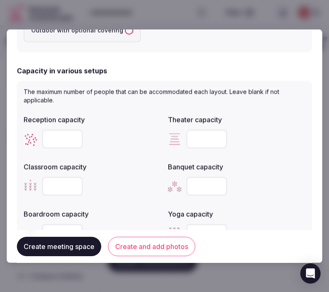
click at [194, 185] on input "number" at bounding box center [206, 186] width 40 height 19
type input "***"
click at [133, 243] on button "Create and add photos" at bounding box center [151, 246] width 87 height 19
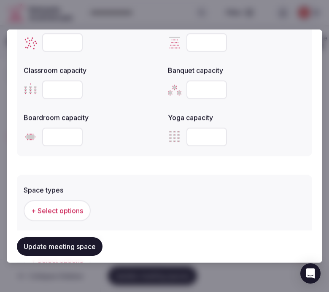
scroll to position [422, 0]
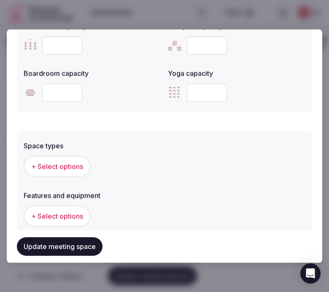
click at [42, 170] on button "+ Select options" at bounding box center [57, 166] width 67 height 21
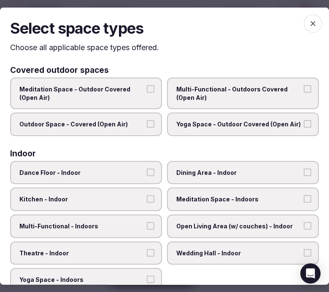
click at [235, 173] on span "Dining Area - Indoor" at bounding box center [238, 173] width 125 height 8
click at [304, 173] on button "Dining Area - Indoor" at bounding box center [308, 173] width 8 height 8
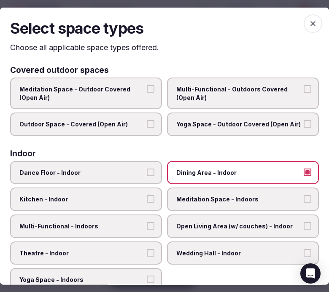
click at [124, 222] on span "Multi-Functional - Indoors" at bounding box center [81, 226] width 125 height 8
click at [147, 222] on button "Multi-Functional - Indoors" at bounding box center [151, 226] width 8 height 8
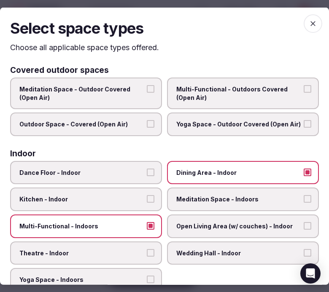
click at [130, 249] on span "Theatre - Indoor" at bounding box center [81, 253] width 125 height 8
click at [147, 249] on button "Theatre - Indoor" at bounding box center [151, 253] width 8 height 8
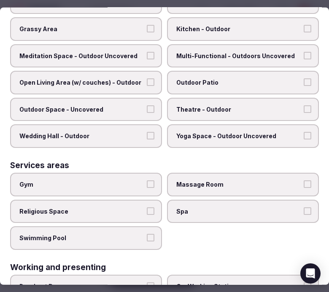
scroll to position [414, 0]
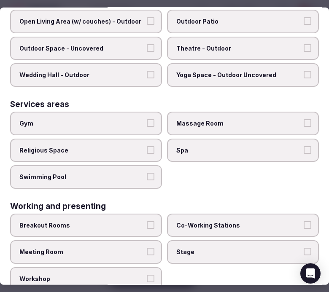
click at [153, 240] on label "Meeting Room" at bounding box center [86, 252] width 152 height 24
click at [153, 248] on button "Meeting Room" at bounding box center [151, 252] width 8 height 8
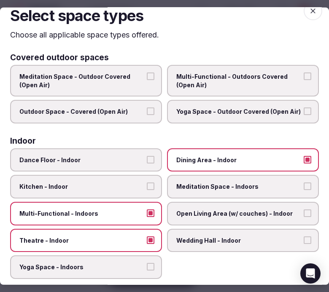
scroll to position [0, 0]
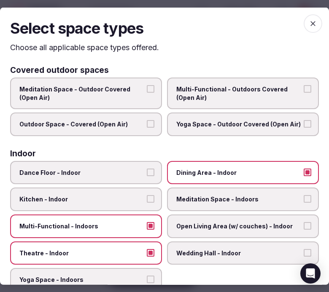
click at [309, 25] on icon "button" at bounding box center [313, 23] width 8 height 8
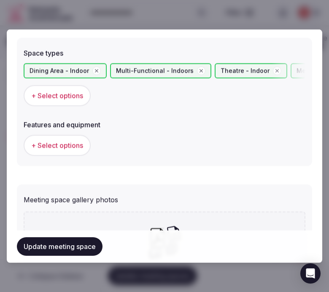
scroll to position [515, 0]
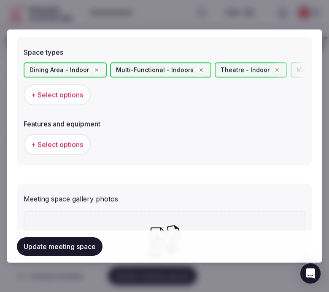
click at [48, 142] on span "+ Select options" at bounding box center [57, 144] width 52 height 9
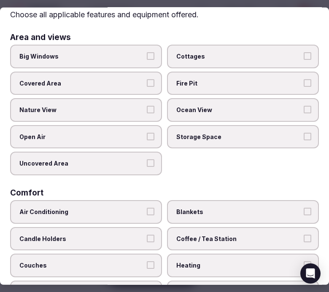
scroll to position [47, 0]
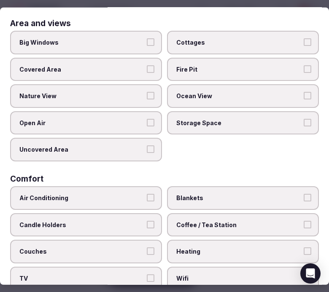
click at [133, 40] on span "Big Windows" at bounding box center [81, 42] width 125 height 8
click at [147, 40] on button "Big Windows" at bounding box center [151, 42] width 8 height 8
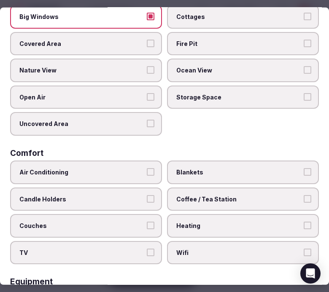
scroll to position [94, 0]
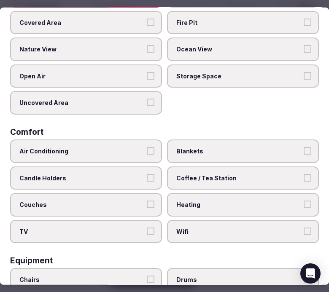
drag, startPoint x: 137, startPoint y: 154, endPoint x: 156, endPoint y: 167, distance: 23.2
click at [137, 153] on label "Air Conditioning" at bounding box center [86, 152] width 152 height 24
click at [147, 153] on button "Air Conditioning" at bounding box center [151, 151] width 8 height 8
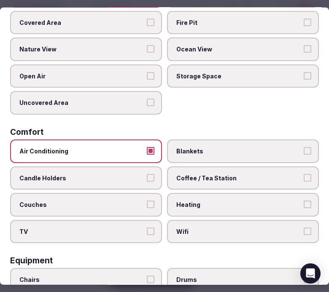
click at [195, 220] on label "Wifi" at bounding box center [243, 232] width 152 height 24
click at [304, 228] on button "Wifi" at bounding box center [308, 232] width 8 height 8
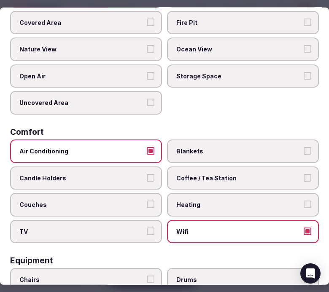
click at [217, 174] on span "Coffee / Tea Station" at bounding box center [238, 178] width 125 height 8
click at [304, 174] on button "Coffee / Tea Station" at bounding box center [308, 178] width 8 height 8
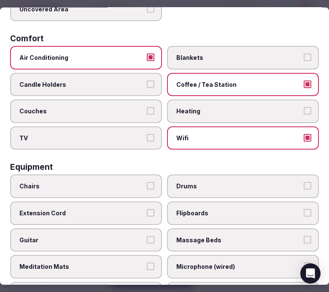
scroll to position [281, 0]
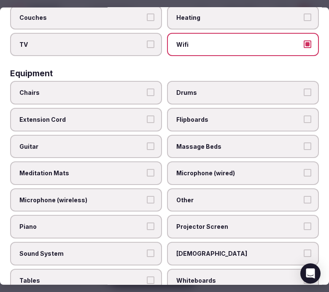
click at [132, 89] on span "Chairs" at bounding box center [81, 93] width 125 height 8
click at [147, 89] on button "Chairs" at bounding box center [151, 93] width 8 height 8
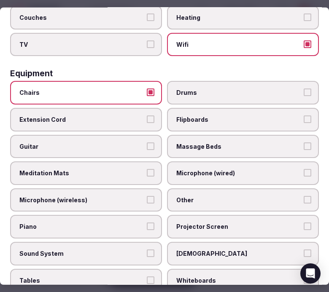
click at [204, 223] on span "Projector Screen" at bounding box center [238, 227] width 125 height 8
click at [304, 223] on button "Projector Screen" at bounding box center [308, 227] width 8 height 8
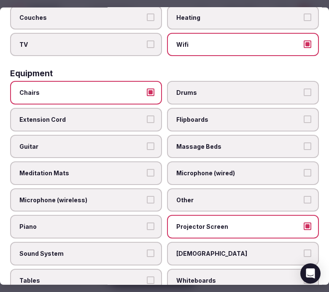
click at [204, 199] on label "Other" at bounding box center [243, 200] width 152 height 24
click at [304, 199] on button "Other" at bounding box center [308, 200] width 8 height 8
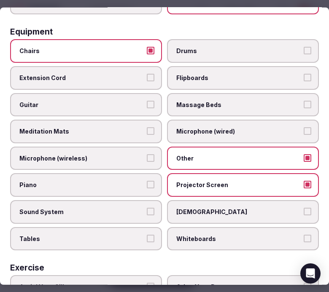
scroll to position [328, 0]
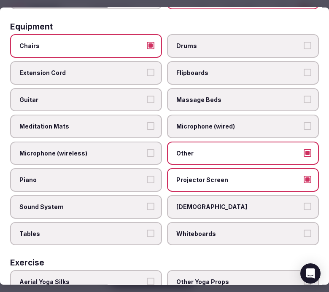
click at [142, 196] on label "Sound System" at bounding box center [86, 207] width 152 height 24
click at [147, 203] on button "Sound System" at bounding box center [151, 207] width 8 height 8
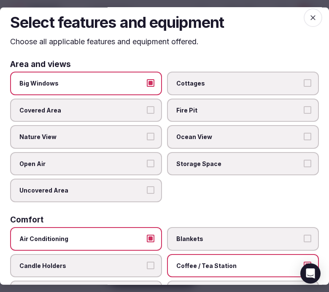
scroll to position [0, 0]
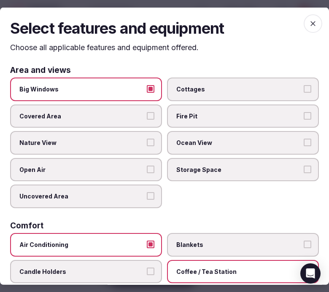
click at [309, 19] on icon "button" at bounding box center [313, 23] width 8 height 8
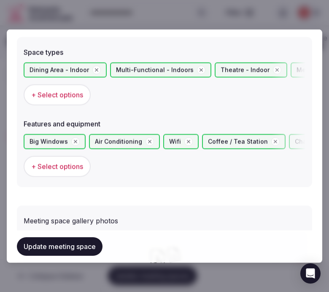
click at [84, 247] on button "Update meeting space" at bounding box center [60, 247] width 86 height 19
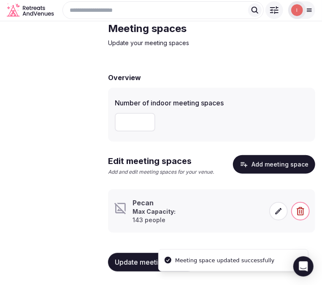
scroll to position [43, 0]
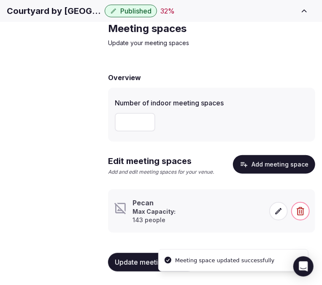
click at [277, 214] on icon at bounding box center [278, 211] width 6 height 6
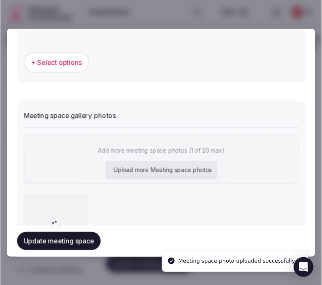
scroll to position [640, 0]
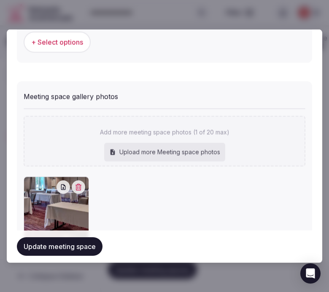
click at [56, 245] on button "Update meeting space" at bounding box center [60, 247] width 86 height 19
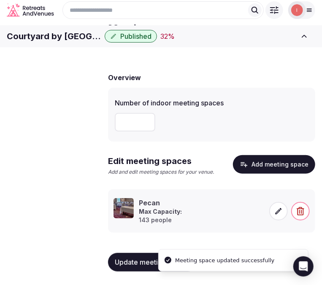
click at [0, 0] on link "Accommodations" at bounding box center [0, 0] width 0 height 0
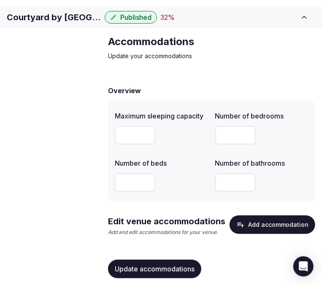
scroll to position [47, 0]
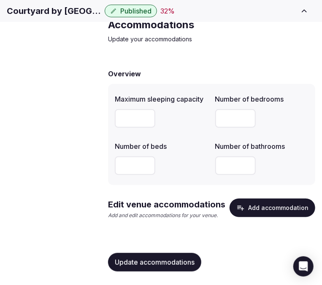
click at [261, 200] on button "Add accommodation" at bounding box center [272, 208] width 86 height 19
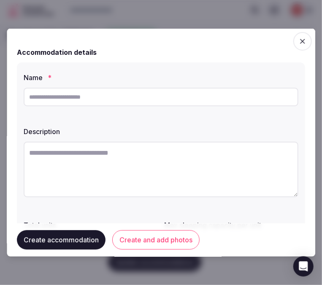
scroll to position [40, 0]
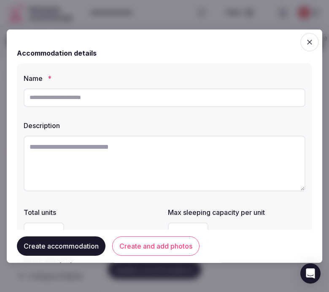
click at [170, 7] on div at bounding box center [164, 146] width 329 height 292
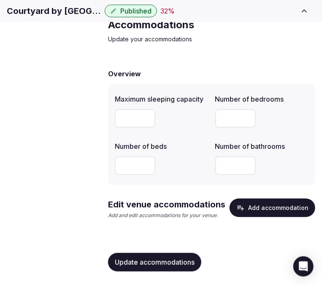
click at [252, 211] on button "Add accommodation" at bounding box center [272, 208] width 86 height 19
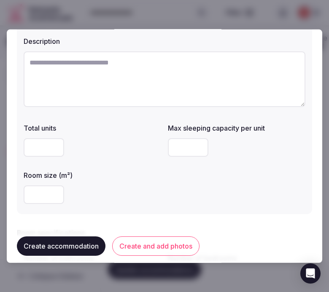
scroll to position [47, 0]
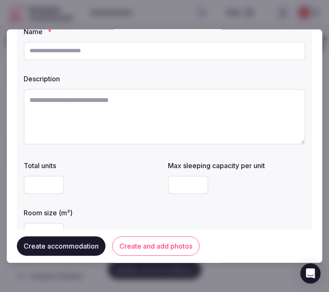
click at [180, 57] on input "text" at bounding box center [165, 50] width 282 height 19
paste input "**********"
type input "**********"
click at [137, 95] on textarea at bounding box center [165, 117] width 282 height 56
paste textarea "**********"
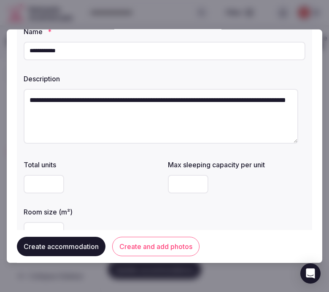
click at [215, 119] on textarea "**********" at bounding box center [161, 116] width 274 height 55
click at [180, 120] on textarea "**********" at bounding box center [161, 116] width 274 height 55
paste textarea "**********"
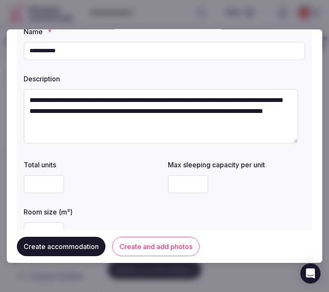
scroll to position [5, 0]
click at [144, 135] on textarea "**********" at bounding box center [161, 116] width 274 height 55
paste textarea "**********"
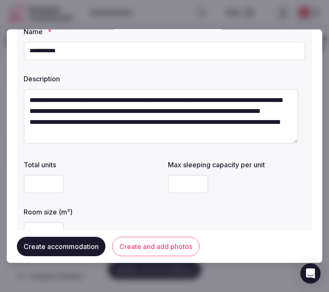
click at [150, 102] on textarea "**********" at bounding box center [161, 116] width 274 height 55
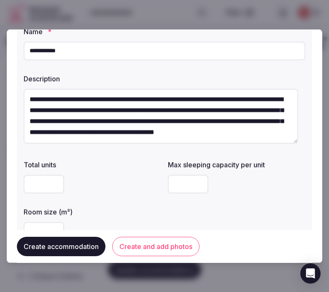
type textarea "**********"
click at [31, 184] on input "number" at bounding box center [44, 184] width 40 height 19
click at [177, 182] on input "number" at bounding box center [188, 184] width 40 height 19
drag, startPoint x: 182, startPoint y: 184, endPoint x: 157, endPoint y: 189, distance: 25.4
click at [157, 189] on div "Total units Max sleeping capacity per unit * Room size (m²)" at bounding box center [165, 200] width 282 height 88
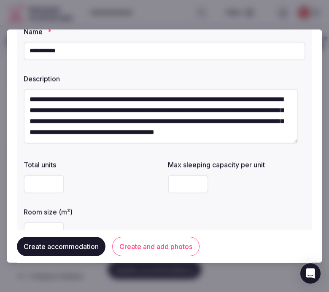
drag, startPoint x: 175, startPoint y: 188, endPoint x: 161, endPoint y: 186, distance: 13.2
click at [161, 186] on div "Total units Max sleeping capacity per unit * Room size (m²)" at bounding box center [165, 200] width 282 height 88
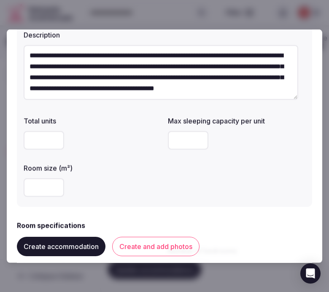
scroll to position [94, 0]
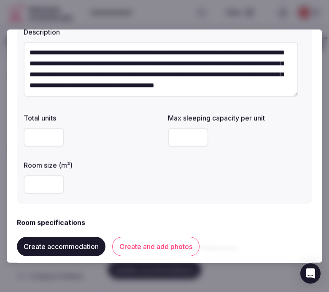
type input "*"
click at [40, 186] on input "number" at bounding box center [44, 184] width 40 height 19
type input "**"
click at [110, 187] on div "**" at bounding box center [92, 184] width 137 height 19
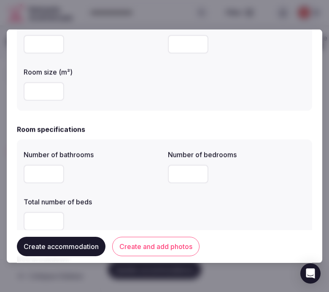
scroll to position [187, 0]
click at [43, 167] on input "number" at bounding box center [44, 173] width 40 height 19
type input "*"
click at [168, 176] on input "number" at bounding box center [188, 173] width 40 height 19
type input "*"
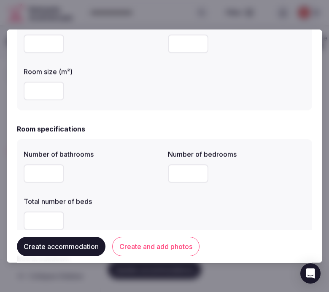
click at [49, 217] on input "number" at bounding box center [44, 220] width 40 height 19
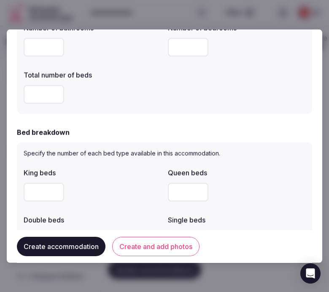
scroll to position [328, 0]
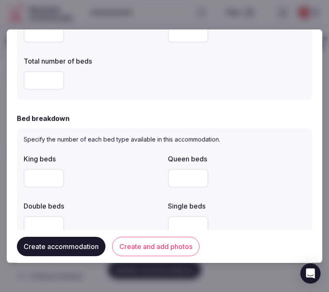
type input "*"
click at [175, 180] on input "number" at bounding box center [188, 178] width 40 height 19
type input "*"
click at [108, 197] on div "Double beds" at bounding box center [92, 203] width 137 height 12
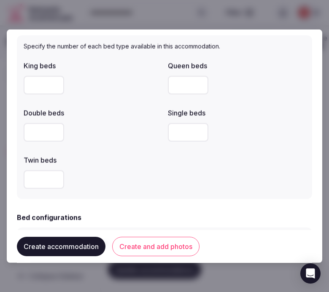
scroll to position [422, 0]
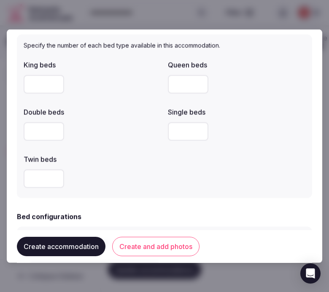
click at [33, 128] on input "number" at bounding box center [44, 131] width 40 height 19
type input "*"
click at [190, 130] on input "number" at bounding box center [188, 131] width 40 height 19
type input "*"
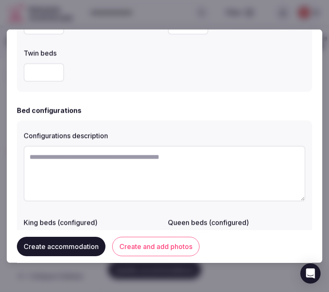
scroll to position [609, 0]
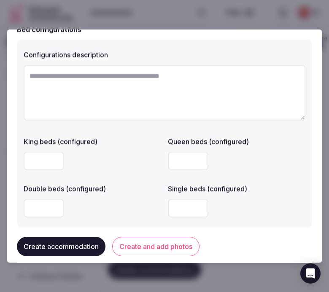
paste textarea "**********"
click at [110, 100] on textarea at bounding box center [165, 93] width 282 height 56
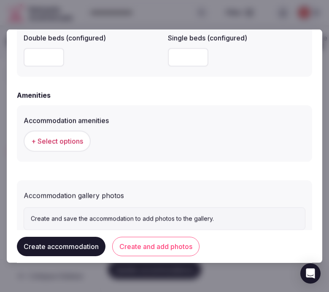
scroll to position [785, 0]
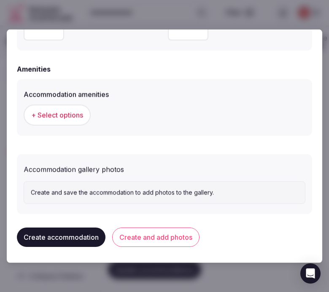
type textarea "**********"
click at [156, 238] on button "Create and add photos" at bounding box center [155, 236] width 87 height 19
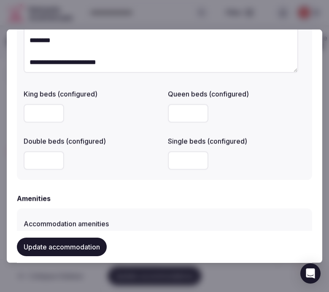
scroll to position [749, 0]
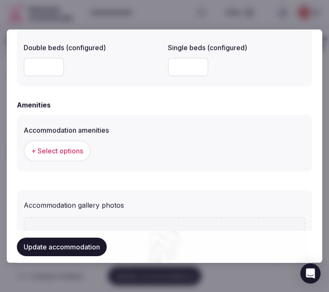
click at [70, 156] on button "+ Select options" at bounding box center [57, 150] width 67 height 21
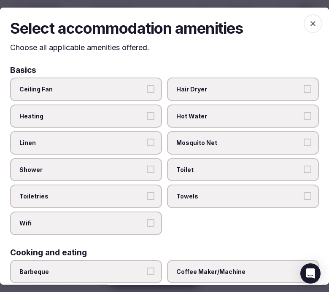
click at [89, 140] on span "Linen" at bounding box center [81, 143] width 125 height 8
click at [147, 140] on button "Linen" at bounding box center [151, 143] width 8 height 8
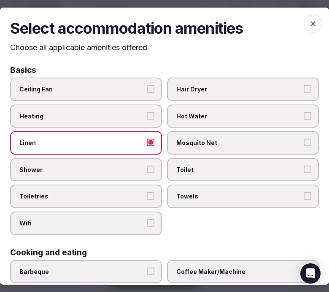
click at [114, 166] on span "Shower" at bounding box center [81, 170] width 125 height 8
click at [147, 166] on button "Shower" at bounding box center [151, 170] width 8 height 8
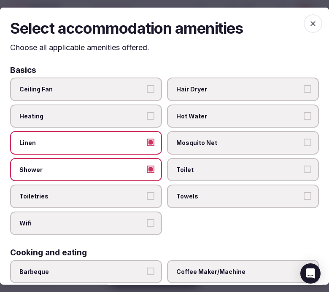
click at [148, 192] on button "Toiletries" at bounding box center [151, 196] width 8 height 8
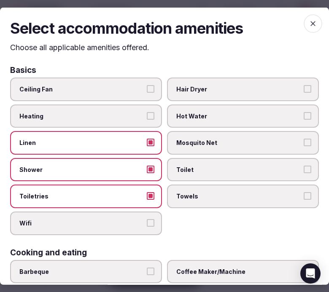
click at [193, 196] on span "Towels" at bounding box center [238, 196] width 125 height 8
click at [304, 196] on button "Towels" at bounding box center [308, 196] width 8 height 8
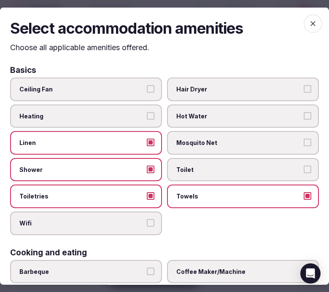
click at [199, 174] on label "Toilet" at bounding box center [243, 170] width 152 height 24
click at [304, 173] on button "Toilet" at bounding box center [308, 170] width 8 height 8
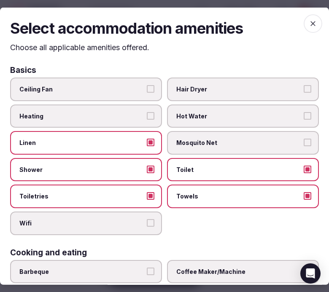
drag, startPoint x: 142, startPoint y: 223, endPoint x: 171, endPoint y: 221, distance: 28.7
click at [145, 223] on label "Wifi" at bounding box center [86, 224] width 152 height 24
click at [147, 223] on button "Wifi" at bounding box center [151, 223] width 8 height 8
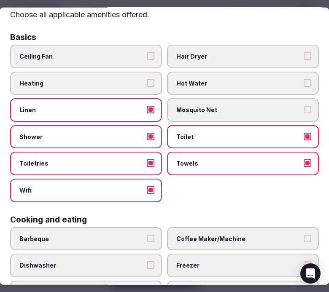
scroll to position [47, 0]
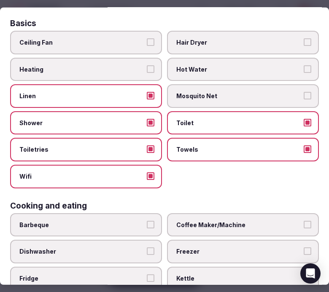
click at [266, 40] on span "Hair Dryer" at bounding box center [238, 42] width 125 height 8
click at [304, 40] on button "Hair Dryer" at bounding box center [308, 42] width 8 height 8
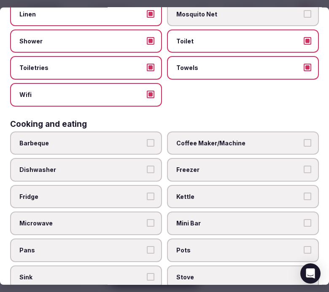
scroll to position [140, 0]
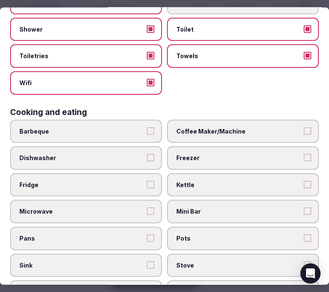
click at [198, 129] on span "Coffee Maker/Machine" at bounding box center [238, 131] width 125 height 8
click at [304, 129] on button "Coffee Maker/Machine" at bounding box center [308, 131] width 8 height 8
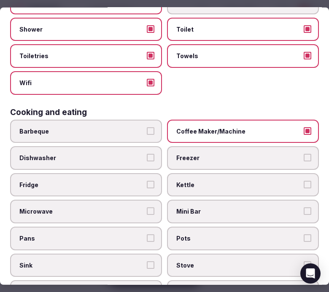
click at [222, 207] on span "Mini Bar" at bounding box center [238, 211] width 125 height 8
click at [304, 207] on button "Mini Bar" at bounding box center [308, 211] width 8 height 8
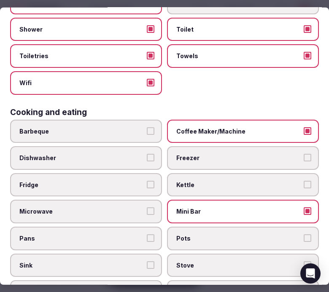
drag, startPoint x: 119, startPoint y: 206, endPoint x: 180, endPoint y: 215, distance: 61.1
click at [121, 207] on span "Microwave" at bounding box center [81, 211] width 125 height 8
click at [147, 207] on button "Microwave" at bounding box center [151, 211] width 8 height 8
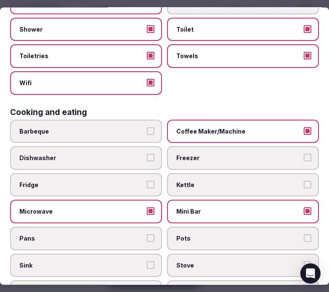
click at [191, 210] on label "Mini Bar" at bounding box center [243, 212] width 152 height 24
click at [304, 210] on button "Mini Bar" at bounding box center [308, 211] width 8 height 8
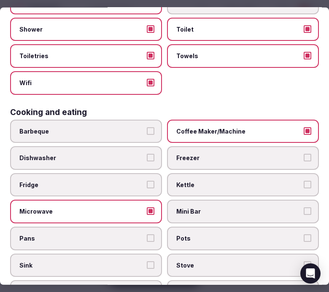
click at [191, 210] on label "Mini Bar" at bounding box center [243, 212] width 152 height 24
click at [304, 210] on button "Mini Bar" at bounding box center [308, 211] width 8 height 8
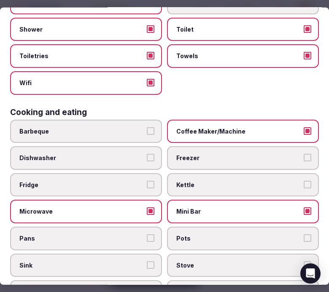
click at [191, 210] on label "Mini Bar" at bounding box center [243, 212] width 152 height 24
click at [304, 210] on button "Mini Bar" at bounding box center [308, 211] width 8 height 8
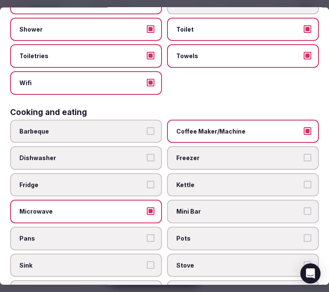
click at [121, 182] on span "Fridge" at bounding box center [81, 185] width 125 height 8
click at [147, 182] on button "Fridge" at bounding box center [151, 185] width 8 height 8
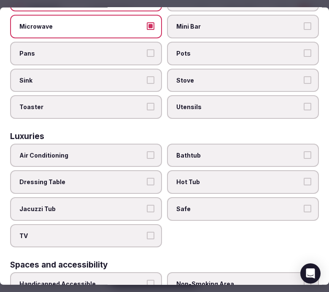
scroll to position [374, 0]
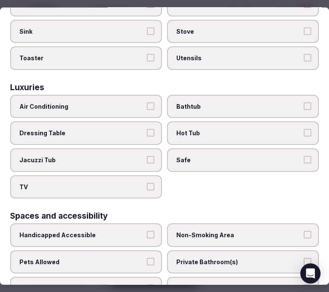
click at [136, 102] on span "Air Conditioning" at bounding box center [81, 106] width 125 height 8
click at [147, 102] on button "Air Conditioning" at bounding box center [151, 106] width 8 height 8
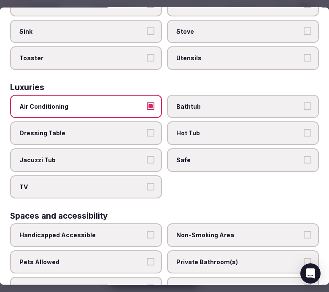
click at [215, 156] on span "Safe" at bounding box center [238, 160] width 125 height 8
click at [304, 156] on button "Safe" at bounding box center [308, 160] width 8 height 8
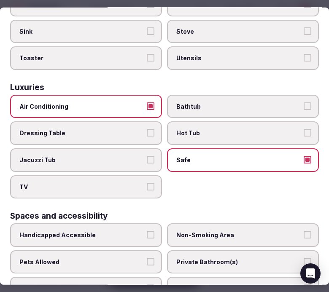
click at [117, 181] on label "TV" at bounding box center [86, 187] width 152 height 24
click at [147, 183] on button "TV" at bounding box center [151, 187] width 8 height 8
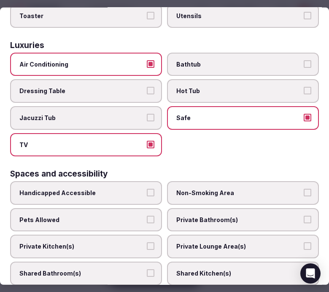
scroll to position [468, 0]
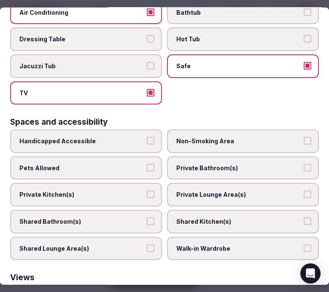
click at [175, 164] on label "Private Bathroom(s)" at bounding box center [243, 168] width 152 height 24
click at [304, 164] on button "Private Bathroom(s)" at bounding box center [308, 168] width 8 height 8
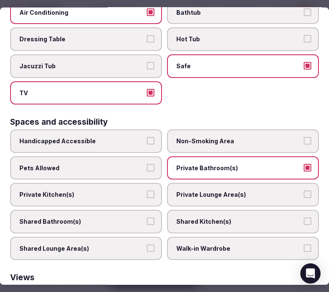
click at [176, 191] on span "Private Lounge Area(s)" at bounding box center [238, 195] width 125 height 8
click at [304, 191] on button "Private Lounge Area(s)" at bounding box center [308, 195] width 8 height 8
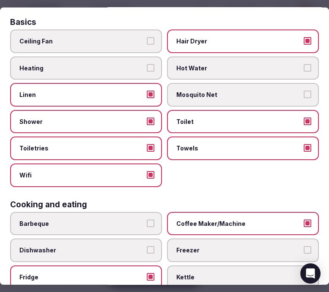
scroll to position [0, 0]
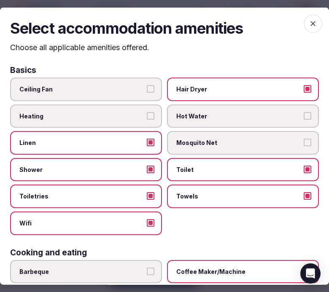
click at [304, 24] on span "button" at bounding box center [313, 23] width 19 height 19
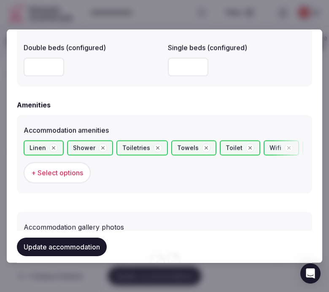
click at [76, 243] on button "Update accommodation" at bounding box center [62, 247] width 90 height 19
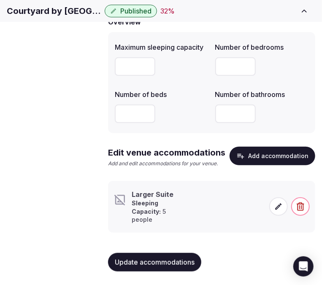
scroll to position [91, 0]
click at [270, 214] on span at bounding box center [278, 206] width 19 height 19
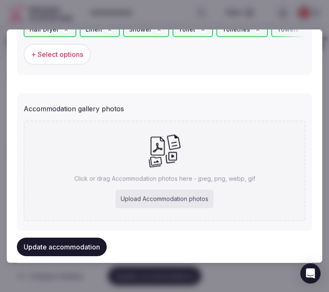
scroll to position [883, 0]
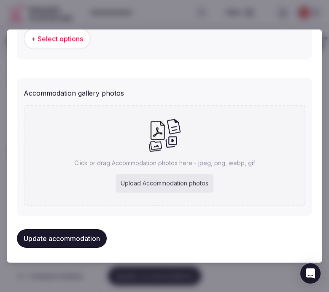
click at [188, 154] on div "Click or drag Accommodation photos here - jpeg, png, webp, gif Upload Accommoda…" at bounding box center [165, 155] width 282 height 101
type input "**********"
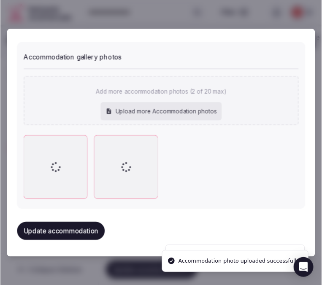
scroll to position [914, 0]
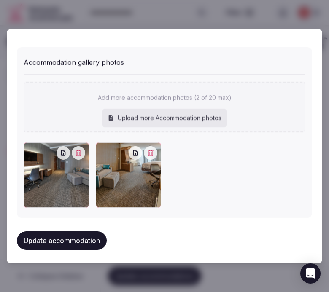
click at [81, 239] on button "Update accommodation" at bounding box center [62, 240] width 90 height 19
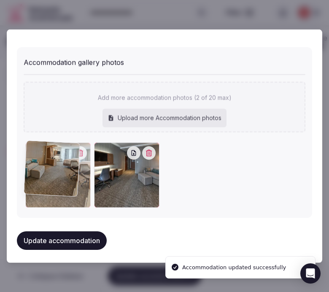
drag, startPoint x: 99, startPoint y: 153, endPoint x: 47, endPoint y: 144, distance: 53.5
click at [47, 144] on div at bounding box center [57, 174] width 65 height 65
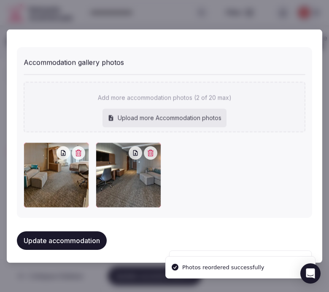
click at [64, 232] on button "Update accommodation" at bounding box center [62, 240] width 90 height 19
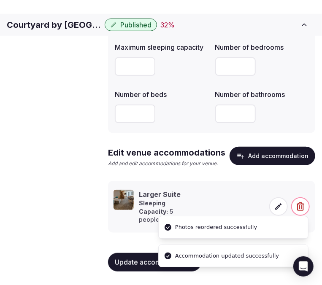
scroll to position [99, 0]
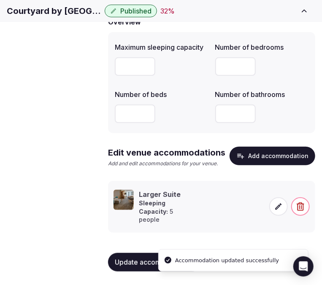
click at [0, 0] on span "Amenities" at bounding box center [0, 0] width 0 height 0
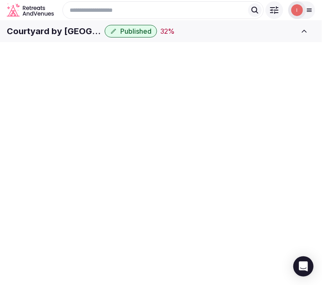
scroll to position [2, 0]
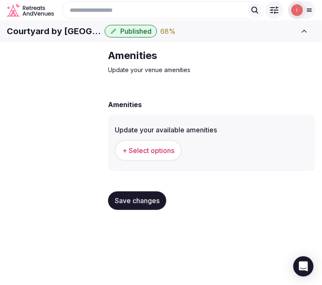
click at [174, 155] on span "+ Select options" at bounding box center [148, 150] width 52 height 9
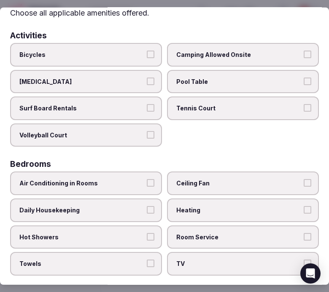
scroll to position [94, 0]
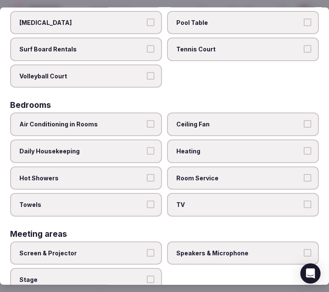
click at [125, 129] on label "Air Conditioning in Rooms" at bounding box center [86, 125] width 152 height 24
click at [147, 128] on button "Air Conditioning in Rooms" at bounding box center [151, 124] width 8 height 8
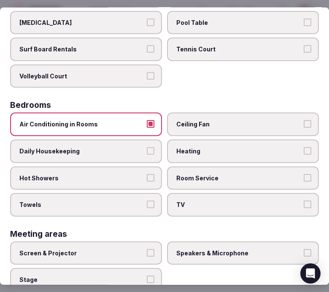
click at [142, 147] on label "Daily Housekeeping" at bounding box center [86, 152] width 152 height 24
click at [147, 147] on button "Daily Housekeeping" at bounding box center [151, 151] width 8 height 8
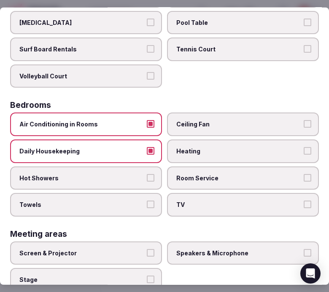
click at [153, 178] on label "Hot Showers" at bounding box center [86, 178] width 152 height 24
click at [153, 178] on button "Hot Showers" at bounding box center [151, 178] width 8 height 8
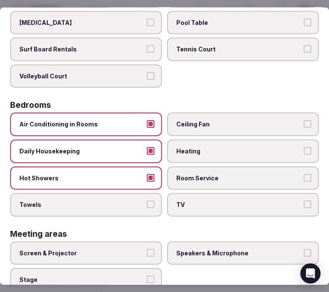
click at [154, 193] on label "Towels" at bounding box center [86, 205] width 152 height 24
click at [154, 201] on button "Towels" at bounding box center [151, 205] width 8 height 8
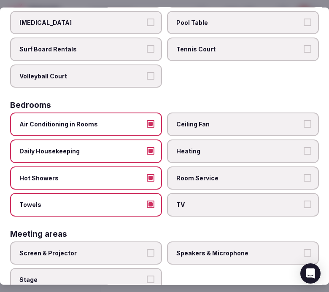
click at [207, 184] on div "Air Conditioning in Rooms Ceiling Fan Daily Housekeeping Heating Hot Showers Ro…" at bounding box center [164, 165] width 309 height 104
click at [242, 204] on label "TV" at bounding box center [243, 205] width 152 height 24
click at [304, 204] on button "TV" at bounding box center [308, 205] width 8 height 8
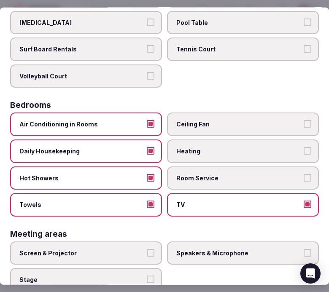
click at [266, 177] on label "Room Service" at bounding box center [243, 178] width 152 height 24
click at [304, 177] on button "Room Service" at bounding box center [308, 178] width 8 height 8
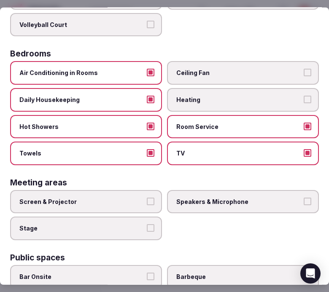
scroll to position [187, 0]
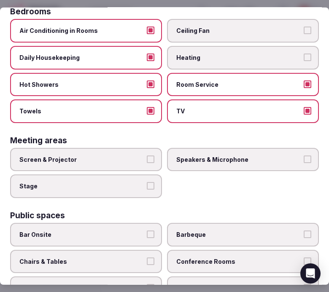
click at [149, 148] on label "Screen & Projector" at bounding box center [86, 160] width 152 height 24
click at [149, 156] on button "Screen & Projector" at bounding box center [151, 160] width 8 height 8
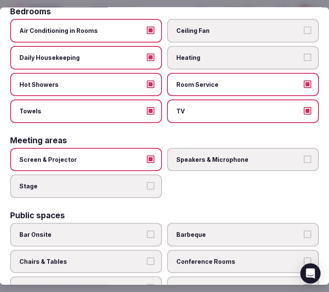
click at [218, 156] on span "Speakers & Microphone" at bounding box center [238, 160] width 125 height 8
click at [304, 156] on button "Speakers & Microphone" at bounding box center [308, 160] width 8 height 8
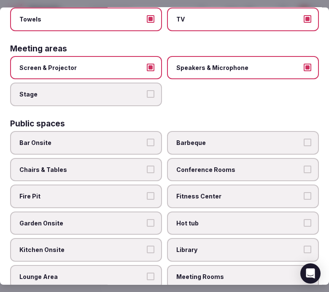
scroll to position [281, 0]
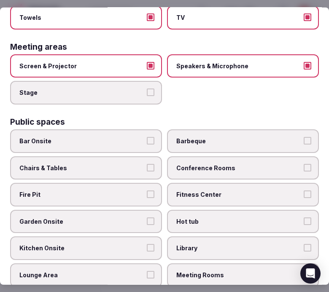
click at [188, 163] on label "Conference Rooms" at bounding box center [243, 168] width 152 height 24
click at [304, 164] on button "Conference Rooms" at bounding box center [308, 168] width 8 height 8
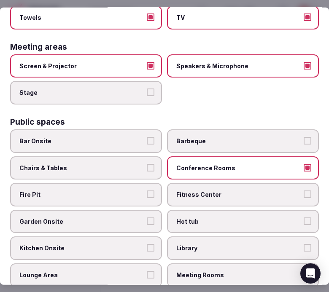
click at [153, 156] on label "Chairs & Tables" at bounding box center [86, 168] width 152 height 24
click at [153, 164] on button "Chairs & Tables" at bounding box center [151, 168] width 8 height 8
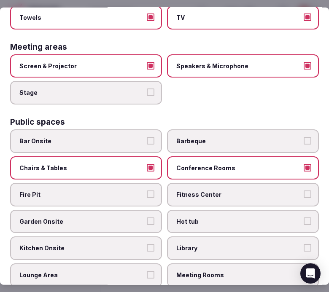
scroll to position [328, 0]
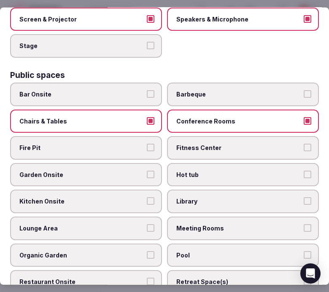
click at [207, 144] on span "Fitness Center" at bounding box center [238, 148] width 125 height 8
click at [304, 144] on button "Fitness Center" at bounding box center [308, 148] width 8 height 8
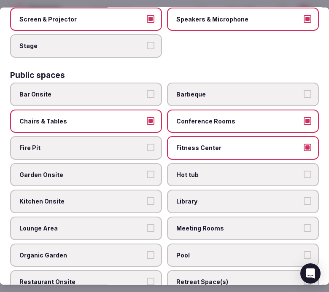
click at [140, 190] on label "Kitchen Onsite" at bounding box center [86, 202] width 152 height 24
click at [147, 197] on button "Kitchen Onsite" at bounding box center [151, 201] width 8 height 8
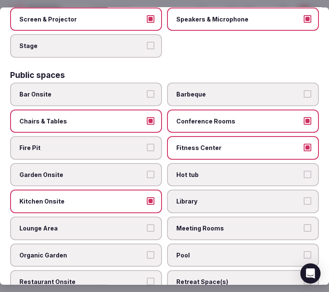
scroll to position [374, 0]
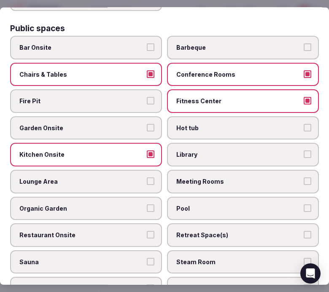
click at [140, 151] on span "Kitchen Onsite" at bounding box center [81, 155] width 125 height 8
click at [147, 151] on button "Kitchen Onsite" at bounding box center [151, 155] width 8 height 8
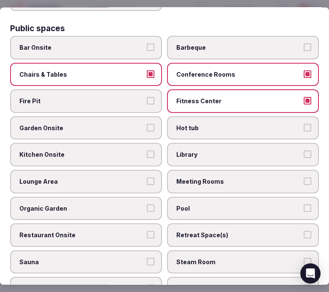
click at [186, 170] on label "Meeting Rooms" at bounding box center [243, 182] width 152 height 24
click at [304, 177] on button "Meeting Rooms" at bounding box center [308, 181] width 8 height 8
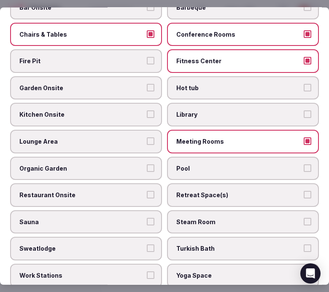
scroll to position [468, 0]
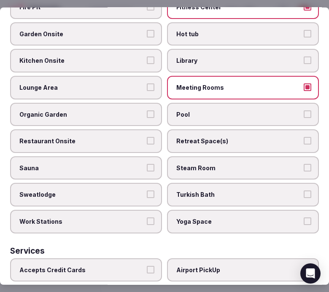
click at [110, 82] on label "Lounge Area" at bounding box center [86, 88] width 152 height 24
click at [147, 83] on button "Lounge Area" at bounding box center [151, 87] width 8 height 8
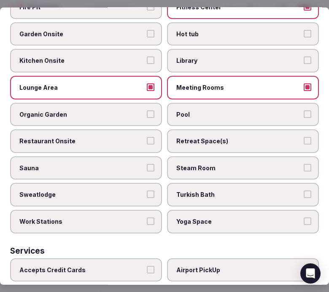
click at [195, 129] on label "Retreat Space(s)" at bounding box center [243, 141] width 152 height 24
click at [304, 137] on button "Retreat Space(s)" at bounding box center [308, 141] width 8 height 8
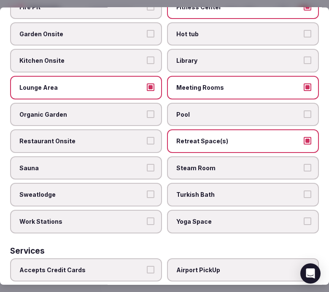
click at [192, 137] on span "Retreat Space(s)" at bounding box center [238, 141] width 125 height 8
click at [304, 137] on button "Retreat Space(s)" at bounding box center [308, 141] width 8 height 8
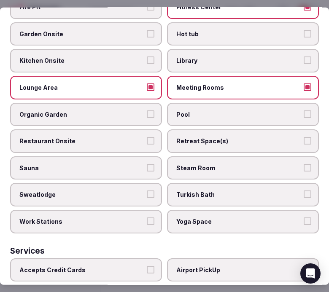
click at [196, 102] on label "Pool" at bounding box center [243, 114] width 152 height 24
click at [304, 110] on button "Pool" at bounding box center [308, 114] width 8 height 8
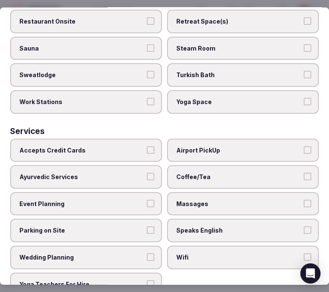
scroll to position [541, 0]
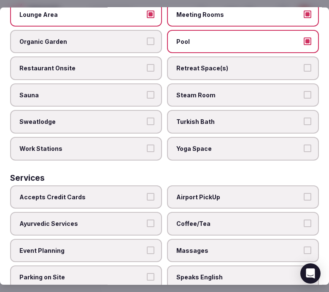
click at [121, 61] on label "Restaurant Onsite" at bounding box center [86, 68] width 152 height 24
click at [147, 64] on button "Restaurant Onsite" at bounding box center [151, 68] width 8 height 8
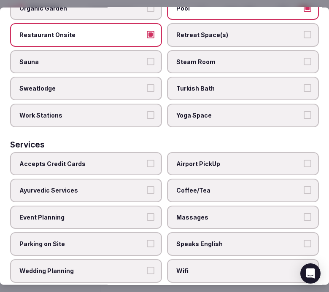
scroll to position [588, 0]
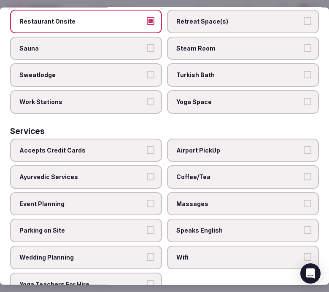
click at [187, 200] on span "Massages" at bounding box center [238, 204] width 125 height 8
click at [304, 200] on button "Massages" at bounding box center [308, 204] width 8 height 8
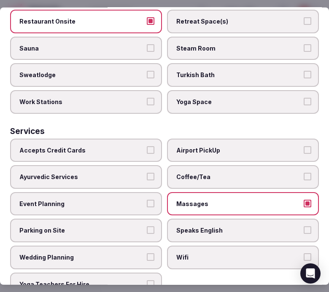
click at [216, 246] on label "Wifi" at bounding box center [243, 258] width 152 height 24
click at [304, 253] on button "Wifi" at bounding box center [308, 257] width 8 height 8
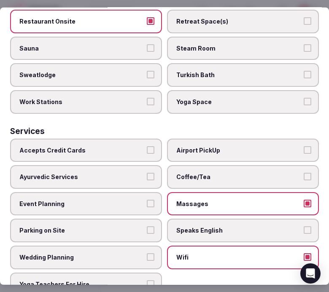
click at [217, 219] on label "Speaks English" at bounding box center [243, 231] width 152 height 24
click at [304, 226] on button "Speaks English" at bounding box center [308, 230] width 8 height 8
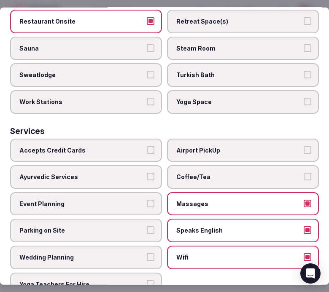
click at [210, 146] on span "Airport PickUp" at bounding box center [238, 150] width 125 height 8
click at [304, 146] on button "Airport PickUp" at bounding box center [308, 150] width 8 height 8
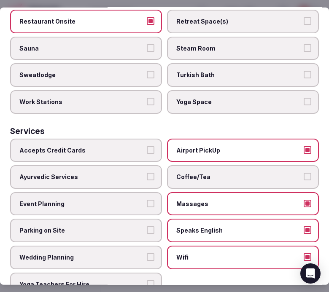
click at [129, 146] on span "Accepts Credit Cards" at bounding box center [81, 150] width 125 height 8
click at [147, 146] on button "Accepts Credit Cards" at bounding box center [151, 150] width 8 height 8
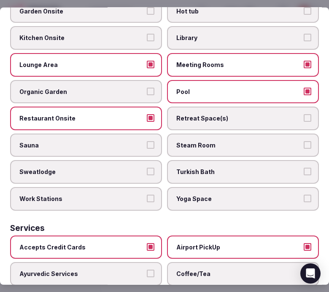
scroll to position [495, 0]
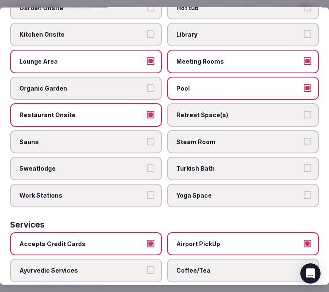
click at [264, 239] on span "Airport PickUp" at bounding box center [238, 243] width 125 height 8
click at [304, 239] on button "Airport PickUp" at bounding box center [308, 243] width 8 height 8
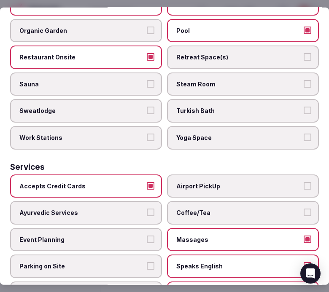
scroll to position [588, 0]
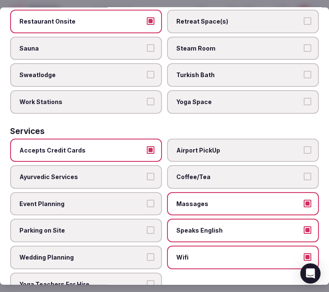
click at [284, 200] on span "Massages" at bounding box center [238, 204] width 125 height 8
click at [304, 200] on button "Massages" at bounding box center [308, 204] width 8 height 8
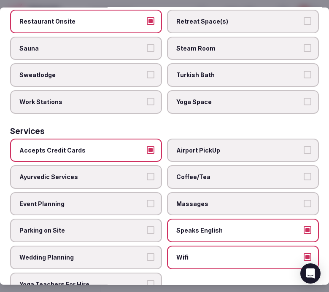
click at [294, 165] on label "Coffee/Tea" at bounding box center [243, 177] width 152 height 24
click at [304, 173] on button "Coffee/Tea" at bounding box center [308, 177] width 8 height 8
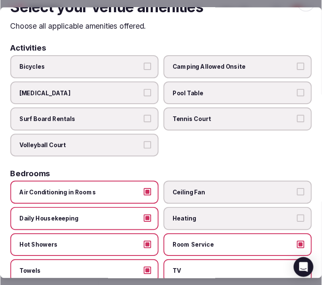
scroll to position [0, 0]
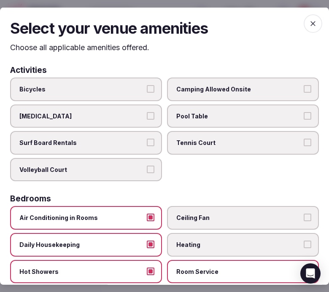
click at [309, 27] on icon "button" at bounding box center [313, 23] width 8 height 8
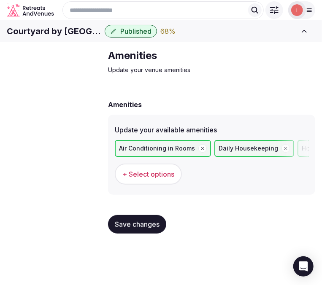
click at [147, 229] on span "Save changes" at bounding box center [137, 224] width 45 height 8
click at [0, 0] on span "Food & dining" at bounding box center [0, 0] width 0 height 0
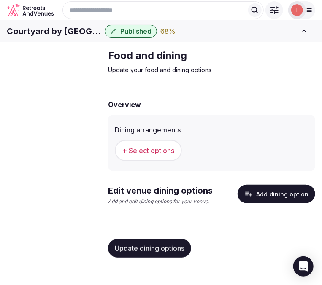
scroll to position [2, 0]
click at [169, 155] on span "+ Select options" at bounding box center [148, 150] width 52 height 9
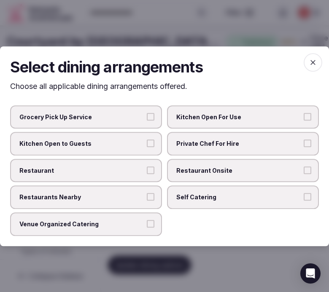
click at [144, 163] on label "Restaurant" at bounding box center [86, 171] width 152 height 24
click at [147, 166] on button "Restaurant" at bounding box center [151, 170] width 8 height 8
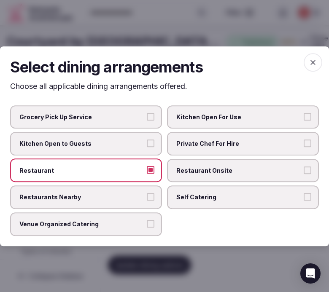
click at [180, 169] on span "Restaurant Onsite" at bounding box center [238, 170] width 125 height 8
click at [304, 169] on button "Restaurant Onsite" at bounding box center [308, 170] width 8 height 8
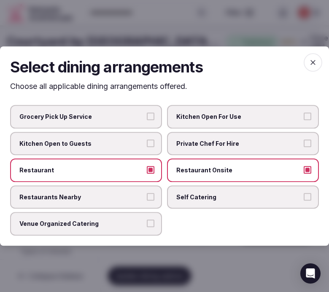
click at [310, 61] on icon "button" at bounding box center [313, 62] width 8 height 8
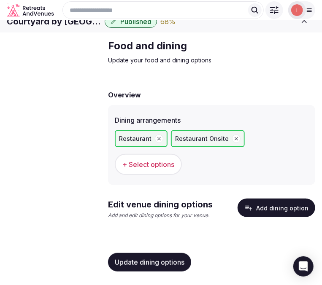
scroll to position [23, 0]
click at [178, 255] on button "Update dining options" at bounding box center [149, 262] width 83 height 19
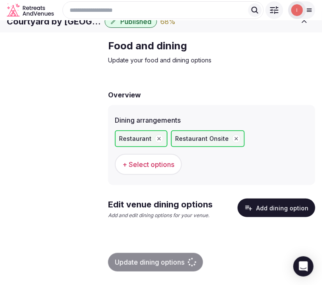
click at [267, 210] on button "Add dining option" at bounding box center [276, 208] width 78 height 19
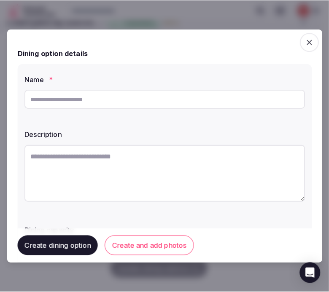
scroll to position [16, 0]
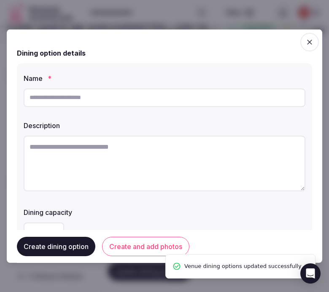
click at [209, 96] on input "text" at bounding box center [165, 97] width 282 height 19
paste input "**********"
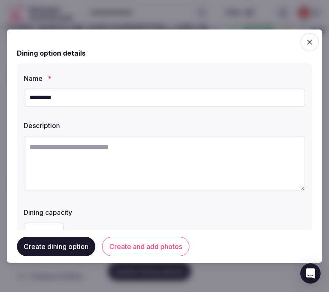
type input "**********"
click at [224, 164] on textarea at bounding box center [165, 163] width 282 height 56
paste textarea "**********"
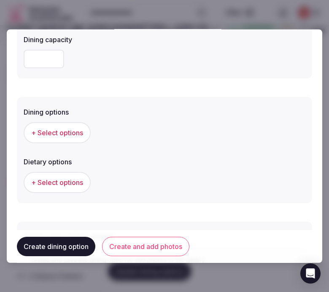
scroll to position [187, 0]
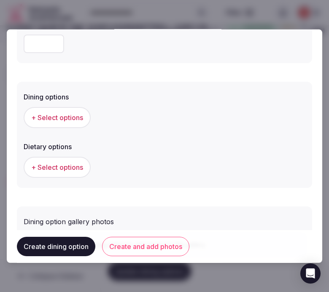
type textarea "**********"
click at [39, 115] on span "+ Select options" at bounding box center [57, 117] width 52 height 9
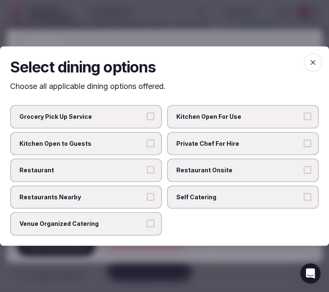
click at [191, 171] on span "Restaurant Onsite" at bounding box center [238, 170] width 125 height 8
click at [304, 171] on button "Restaurant Onsite" at bounding box center [308, 170] width 8 height 8
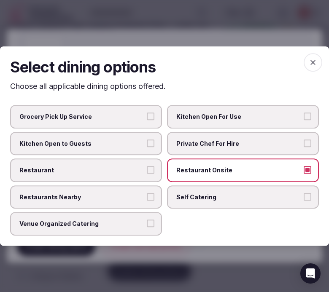
click at [153, 167] on button "Restaurant" at bounding box center [151, 170] width 8 height 8
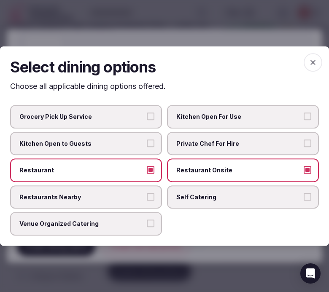
click at [314, 62] on icon "button" at bounding box center [313, 62] width 8 height 8
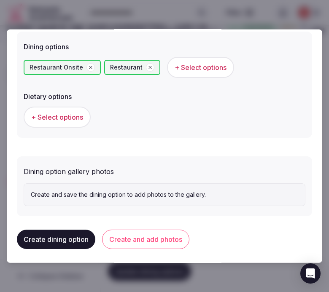
scroll to position [239, 0]
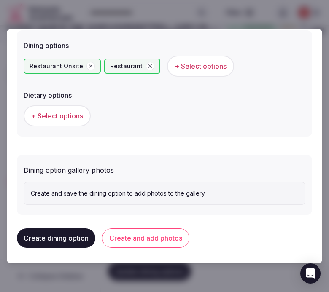
click at [129, 233] on button "Create and add photos" at bounding box center [145, 238] width 87 height 19
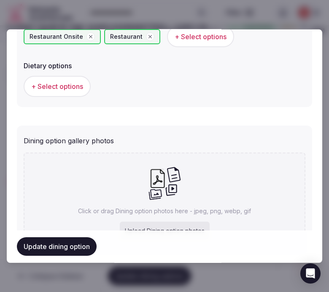
scroll to position [281, 0]
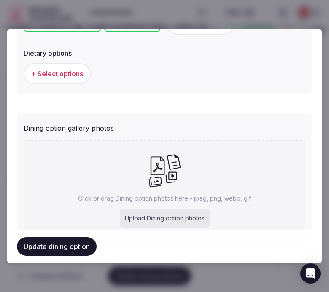
drag, startPoint x: 143, startPoint y: 182, endPoint x: 147, endPoint y: 186, distance: 4.8
click at [147, 186] on div "Click or drag Dining option photos here - jpeg, png, webp, gif Upload Dining op…" at bounding box center [165, 190] width 282 height 101
type input "**********"
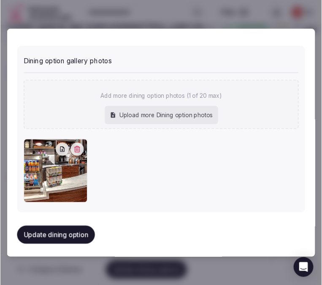
scroll to position [347, 0]
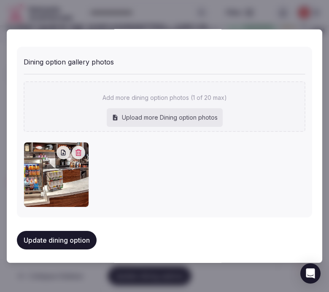
click at [85, 239] on button "Update dining option" at bounding box center [57, 240] width 80 height 19
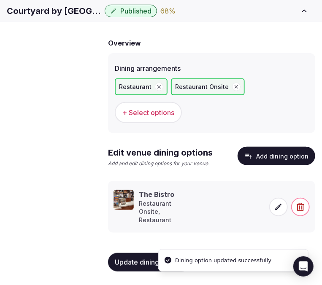
scroll to position [47, 0]
click at [0, 0] on span "Activities & experiences" at bounding box center [0, 0] width 0 height 0
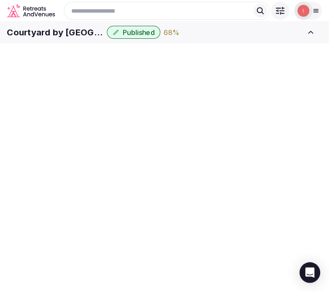
scroll to position [62, 0]
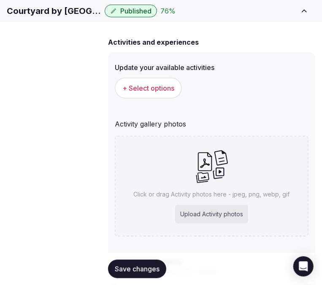
click at [161, 93] on span "+ Select options" at bounding box center [148, 87] width 52 height 9
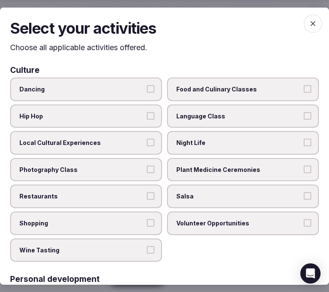
click at [147, 142] on button "Local Cultural Experiences" at bounding box center [151, 143] width 8 height 8
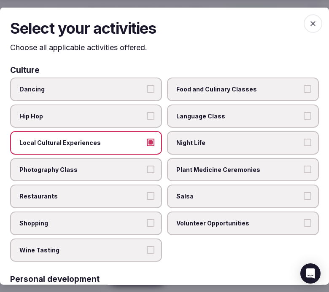
click at [127, 187] on label "Restaurants" at bounding box center [86, 197] width 152 height 24
click at [147, 192] on button "Restaurants" at bounding box center [151, 196] width 8 height 8
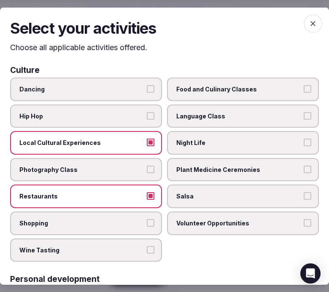
click at [146, 212] on label "Shopping" at bounding box center [86, 224] width 152 height 24
click at [147, 219] on button "Shopping" at bounding box center [151, 223] width 8 height 8
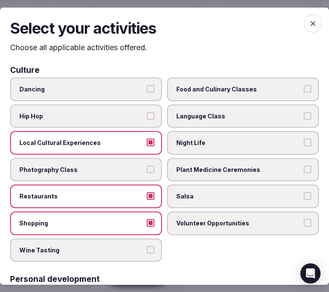
click at [216, 144] on span "Night Life" at bounding box center [238, 143] width 125 height 8
click at [304, 144] on button "Night Life" at bounding box center [308, 143] width 8 height 8
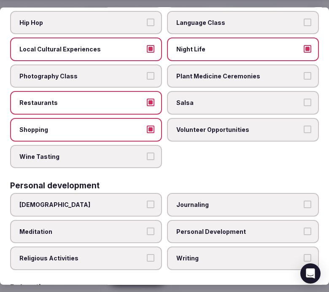
scroll to position [140, 0]
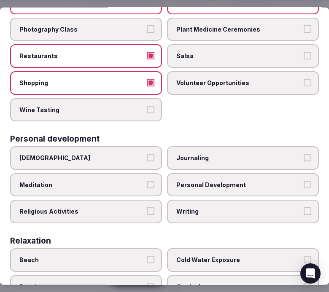
click at [245, 173] on label "Personal Development" at bounding box center [243, 185] width 152 height 24
click at [304, 181] on button "Personal Development" at bounding box center [308, 185] width 8 height 8
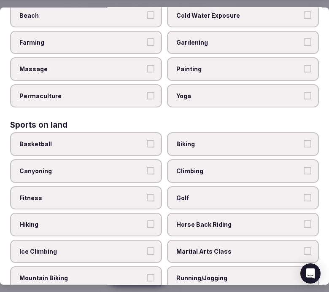
scroll to position [422, 0]
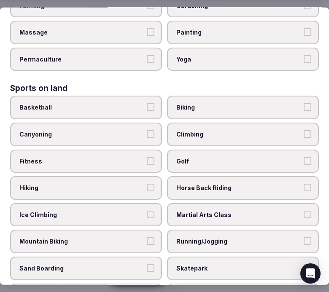
click at [148, 157] on label "Fitness" at bounding box center [86, 161] width 152 height 24
click at [148, 157] on button "Fitness" at bounding box center [151, 161] width 8 height 8
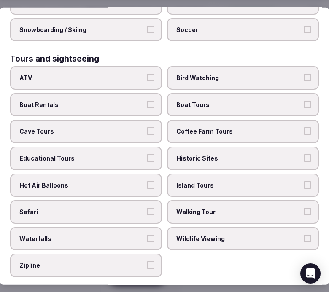
scroll to position [702, 0]
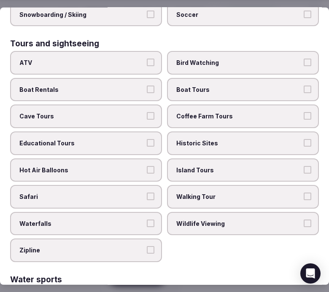
drag, startPoint x: 212, startPoint y: 182, endPoint x: 208, endPoint y: 151, distance: 31.5
click at [212, 185] on label "Walking Tour" at bounding box center [243, 197] width 152 height 24
click at [304, 193] on button "Walking Tour" at bounding box center [308, 197] width 8 height 8
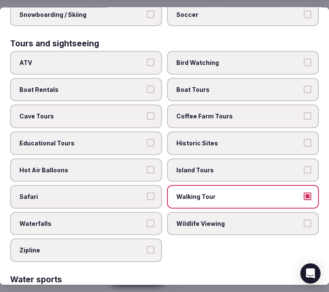
click at [205, 132] on label "Historic Sites" at bounding box center [243, 144] width 152 height 24
click at [304, 139] on button "Historic Sites" at bounding box center [308, 143] width 8 height 8
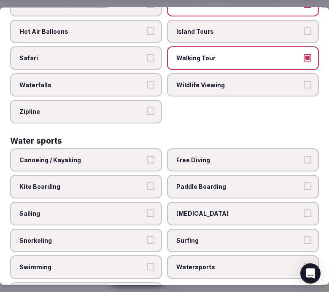
scroll to position [843, 0]
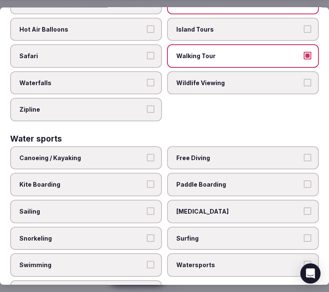
click at [145, 253] on label "Swimming" at bounding box center [86, 265] width 152 height 24
click at [147, 261] on button "Swimming" at bounding box center [151, 265] width 8 height 8
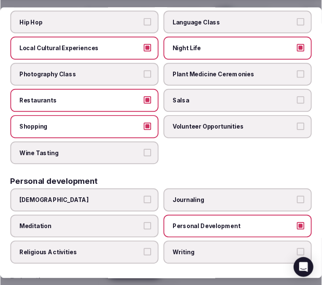
scroll to position [0, 0]
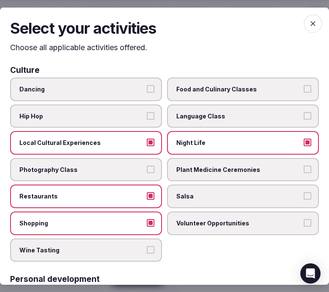
click at [309, 26] on icon "button" at bounding box center [313, 23] width 8 height 8
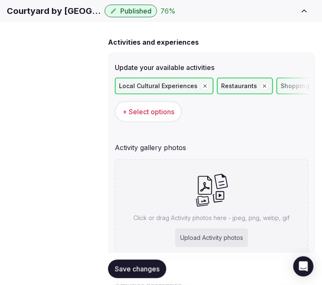
click at [154, 276] on button "Save changes" at bounding box center [137, 269] width 58 height 19
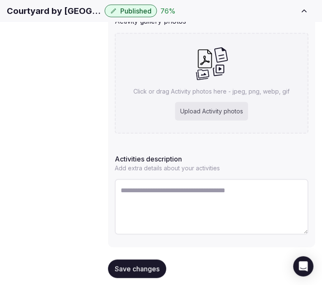
scroll to position [203, 0]
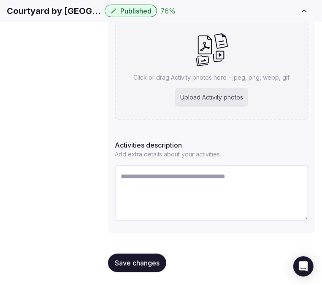
click at [182, 176] on textarea at bounding box center [212, 193] width 194 height 56
paste textarea "**********"
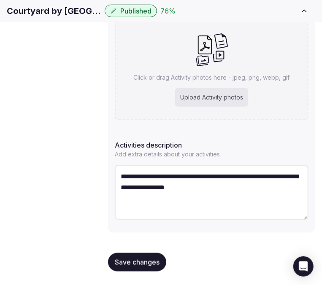
click at [272, 191] on textarea "**********" at bounding box center [212, 192] width 194 height 55
paste textarea "**********"
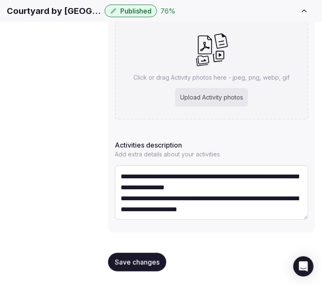
click at [249, 211] on textarea "**********" at bounding box center [212, 192] width 194 height 55
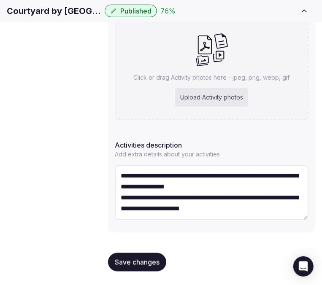
paste textarea "**********"
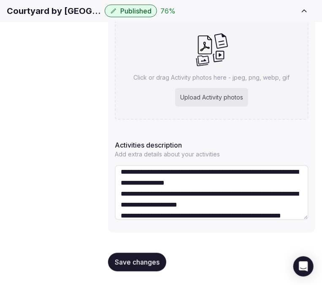
scroll to position [16, 0]
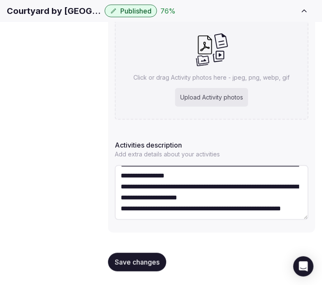
click at [196, 216] on textarea "**********" at bounding box center [212, 192] width 194 height 55
paste textarea "**********"
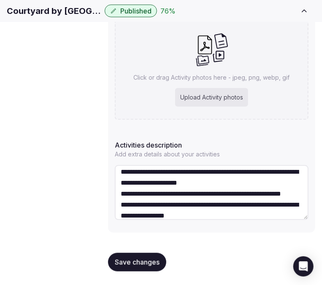
scroll to position [37, 0]
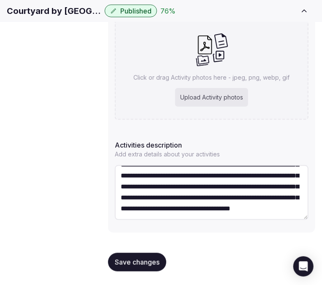
type textarea "**********"
click at [150, 252] on div "Save changes" at bounding box center [211, 262] width 207 height 32
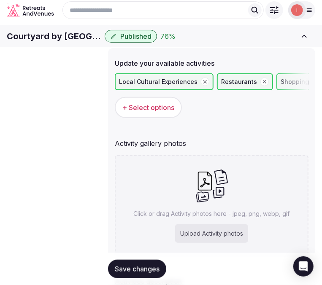
scroll to position [62, 0]
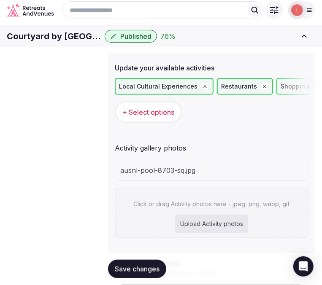
click at [167, 226] on div "Click or drag Activity photos here - jpeg, png, webp, gif Upload Activity photos" at bounding box center [212, 213] width 194 height 51
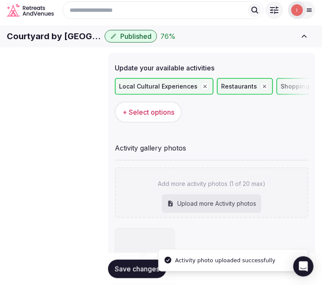
type input "**********"
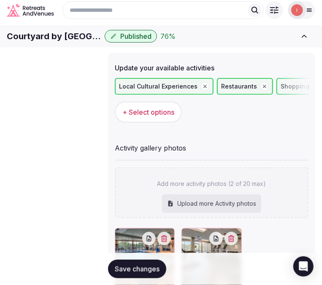
click at [101, 42] on h1 "Courtyard by [GEOGRAPHIC_DATA]/[GEOGRAPHIC_DATA]" at bounding box center [54, 36] width 94 height 12
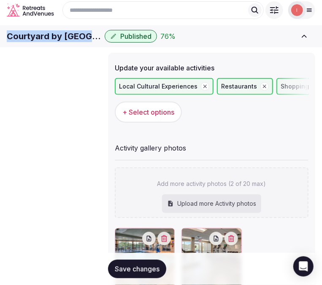
click at [101, 42] on h1 "Courtyard by [GEOGRAPHIC_DATA]/[GEOGRAPHIC_DATA]" at bounding box center [54, 36] width 94 height 12
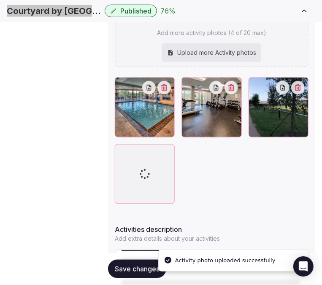
scroll to position [214, 0]
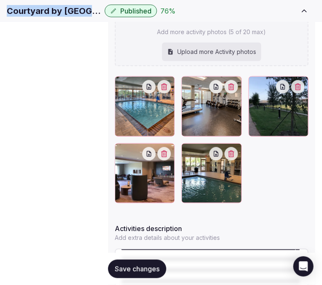
click at [144, 268] on span "Save changes" at bounding box center [137, 269] width 45 height 8
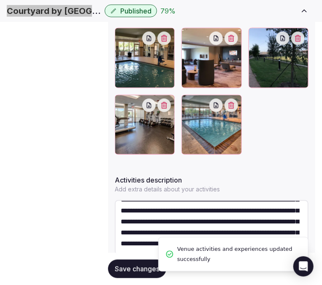
scroll to position [263, 0]
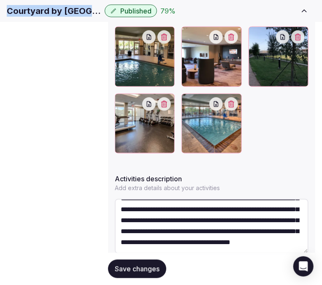
drag, startPoint x: 124, startPoint y: 256, endPoint x: 132, endPoint y: 249, distance: 11.1
click at [131, 253] on div "Save changes" at bounding box center [211, 269] width 207 height 32
click at [132, 267] on button "Save changes" at bounding box center [137, 269] width 58 height 19
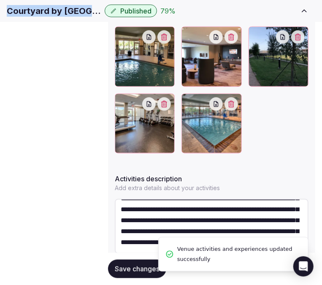
click at [0, 0] on link "Location" at bounding box center [0, 0] width 0 height 0
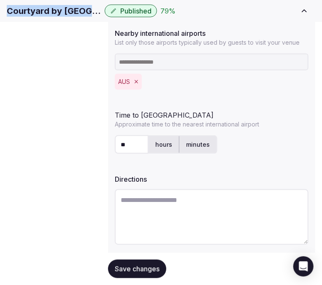
scroll to position [302, 0]
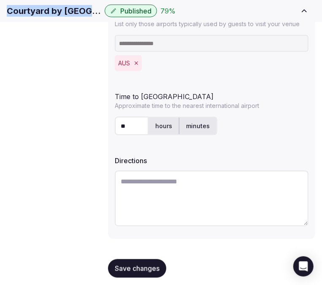
click at [142, 264] on span "Save changes" at bounding box center [137, 268] width 45 height 8
click at [123, 264] on span "Save changes" at bounding box center [137, 268] width 45 height 8
click at [0, 0] on span "Environment" at bounding box center [0, 0] width 0 height 0
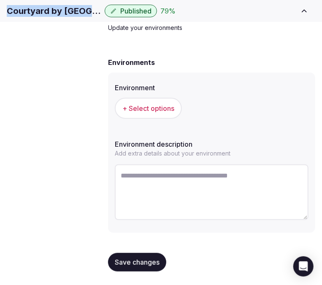
scroll to position [87, 0]
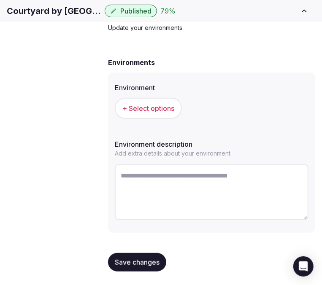
click at [179, 119] on div "+ Select options" at bounding box center [212, 108] width 194 height 21
click at [165, 113] on span "+ Select options" at bounding box center [148, 108] width 52 height 9
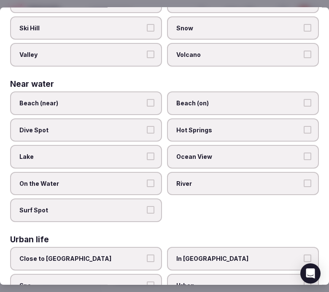
scroll to position [332, 0]
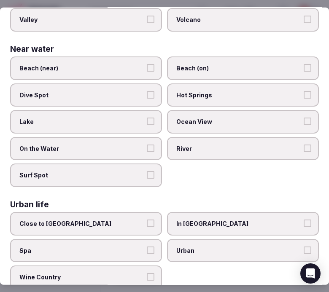
drag, startPoint x: 255, startPoint y: 207, endPoint x: 259, endPoint y: 205, distance: 4.5
click at [255, 212] on label "In City Center" at bounding box center [243, 224] width 152 height 24
click at [304, 220] on button "In City Center" at bounding box center [308, 224] width 8 height 8
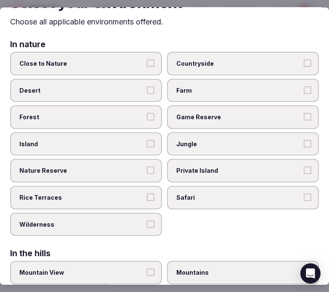
scroll to position [0, 0]
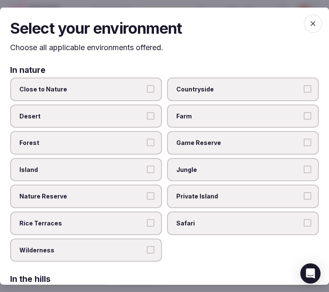
click at [310, 22] on icon "button" at bounding box center [312, 23] width 5 height 5
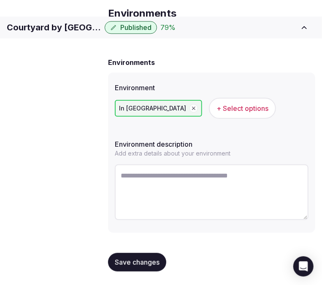
scroll to position [51, 0]
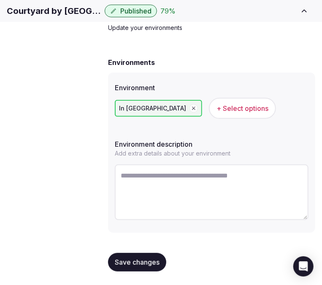
click at [151, 256] on button "Save changes" at bounding box center [137, 262] width 58 height 19
click at [141, 255] on button "Save changes" at bounding box center [137, 262] width 58 height 19
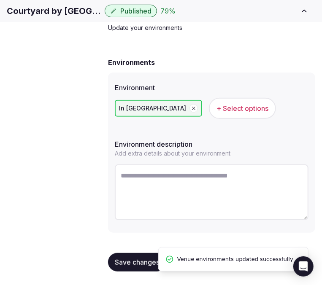
click at [0, 0] on link "Types of retreats" at bounding box center [0, 0] width 0 height 0
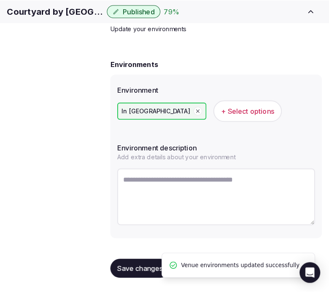
scroll to position [2, 0]
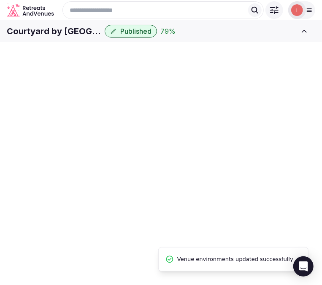
click at [0, 0] on div "Basic details Pricing and policies Retreat spaces Meeting spaces Accommodations…" at bounding box center [0, 0] width 0 height 0
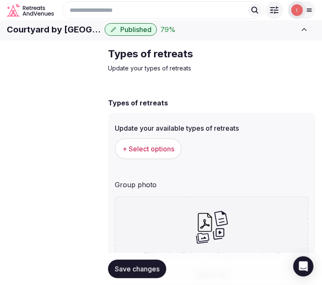
click at [173, 153] on span "+ Select options" at bounding box center [148, 148] width 52 height 9
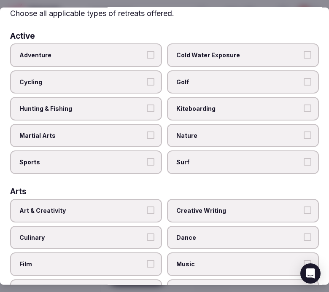
scroll to position [0, 0]
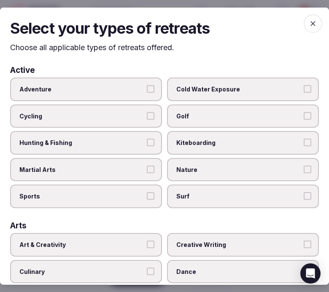
click at [127, 91] on span "Adventure" at bounding box center [81, 89] width 125 height 8
click at [147, 91] on button "Adventure" at bounding box center [151, 89] width 8 height 8
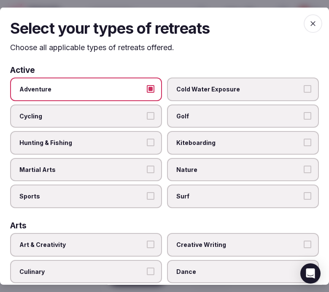
click at [127, 91] on span "Adventure" at bounding box center [81, 89] width 125 height 8
click at [147, 91] on button "Adventure" at bounding box center [151, 89] width 8 height 8
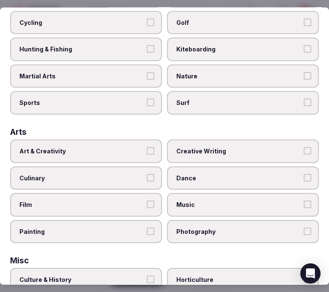
click at [142, 142] on label "Art & Creativity" at bounding box center [86, 152] width 152 height 24
click at [147, 147] on button "Art & Creativity" at bounding box center [151, 151] width 8 height 8
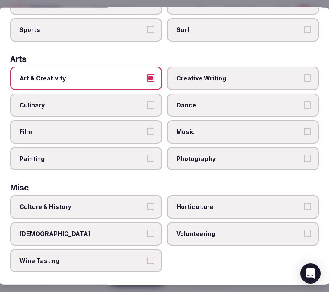
scroll to position [234, 0]
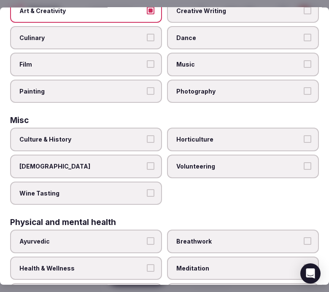
click at [135, 135] on span "Culture & History" at bounding box center [81, 139] width 125 height 8
click at [147, 135] on button "Culture & History" at bounding box center [151, 139] width 8 height 8
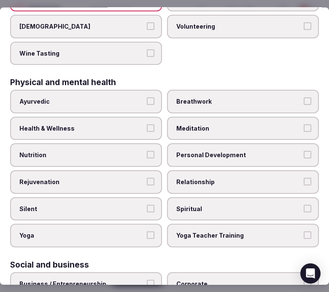
scroll to position [374, 0]
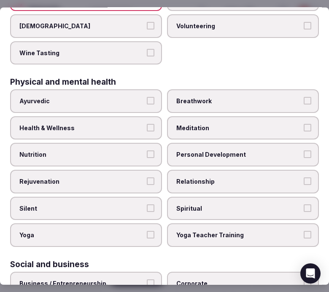
click at [138, 124] on span "Health & Wellness" at bounding box center [81, 128] width 125 height 8
click at [147, 124] on button "Health & Wellness" at bounding box center [151, 128] width 8 height 8
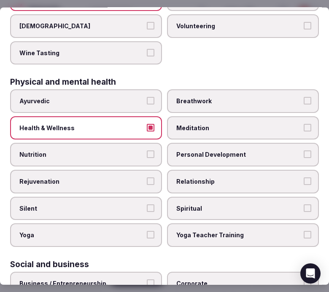
click at [199, 149] on label "Personal Development" at bounding box center [243, 155] width 152 height 24
click at [304, 151] on button "Personal Development" at bounding box center [308, 155] width 8 height 8
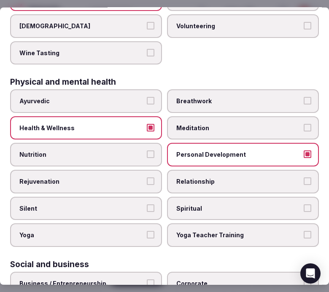
click at [196, 177] on span "Relationship" at bounding box center [238, 181] width 125 height 8
click at [304, 177] on button "Relationship" at bounding box center [308, 181] width 8 height 8
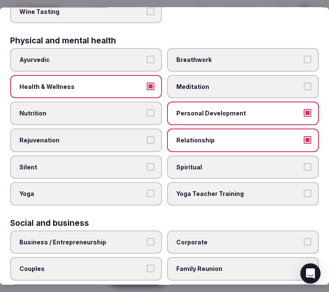
scroll to position [484, 0]
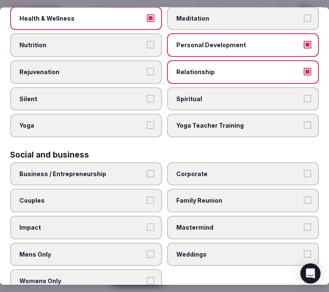
click at [129, 164] on label "Business / Entrepreneurship" at bounding box center [86, 174] width 152 height 24
click at [147, 170] on button "Business / Entrepreneurship" at bounding box center [151, 174] width 8 height 8
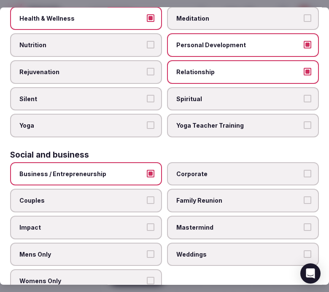
click at [190, 170] on span "Corporate" at bounding box center [238, 174] width 125 height 8
click at [304, 170] on button "Corporate" at bounding box center [308, 174] width 8 height 8
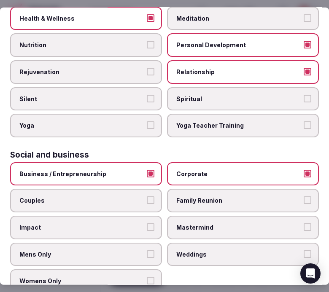
click at [106, 196] on span "Couples" at bounding box center [81, 200] width 125 height 8
click at [147, 196] on button "Couples" at bounding box center [151, 200] width 8 height 8
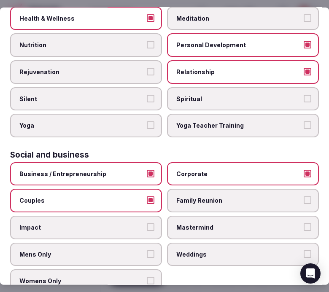
click at [186, 245] on label "Weddings" at bounding box center [243, 254] width 152 height 24
click at [304, 250] on button "Weddings" at bounding box center [308, 254] width 8 height 8
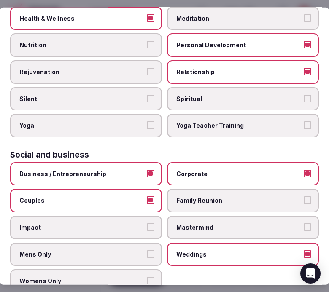
click at [187, 242] on label "Weddings" at bounding box center [243, 254] width 152 height 24
click at [304, 250] on button "Weddings" at bounding box center [308, 254] width 8 height 8
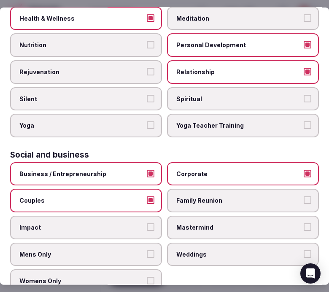
click at [194, 196] on span "Family Reunion" at bounding box center [238, 200] width 125 height 8
click at [304, 196] on button "Family Reunion" at bounding box center [308, 200] width 8 height 8
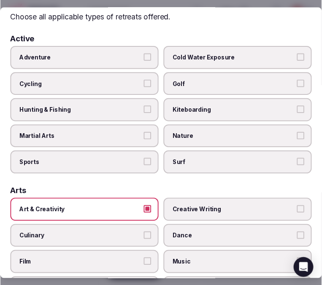
scroll to position [0, 0]
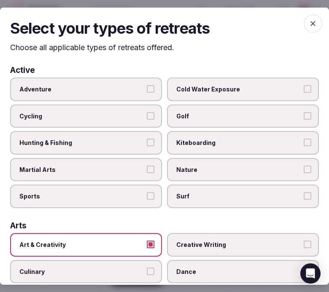
click at [309, 24] on icon "button" at bounding box center [313, 23] width 8 height 8
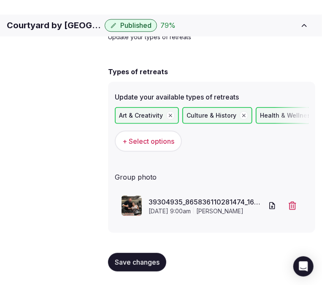
scroll to position [46, 0]
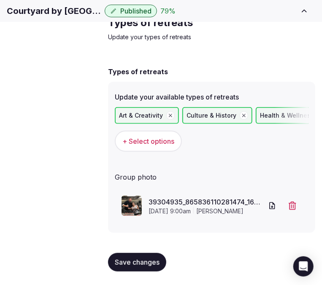
click at [153, 258] on span "Save changes" at bounding box center [137, 262] width 45 height 8
click at [146, 258] on span "Save changes" at bounding box center [137, 262] width 45 height 8
click at [158, 258] on span "Save changes" at bounding box center [137, 262] width 45 height 8
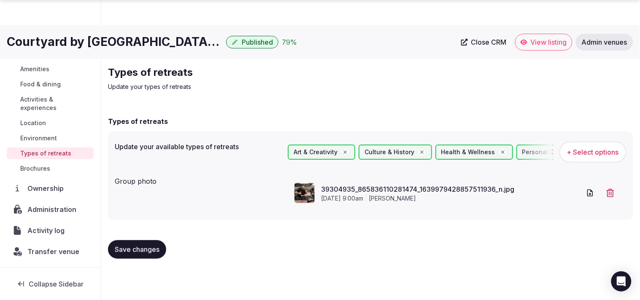
scroll to position [87, 0]
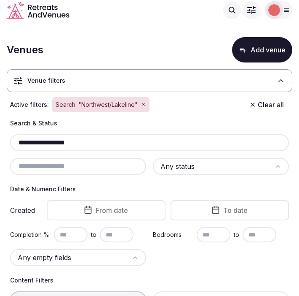
drag, startPoint x: 81, startPoint y: 144, endPoint x: 2, endPoint y: 144, distance: 79.3
paste input "*********"
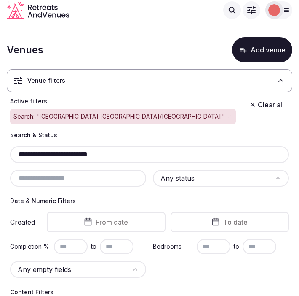
drag, startPoint x: 59, startPoint y: 143, endPoint x: -11, endPoint y: 138, distance: 69.8
click at [0, 138] on html "**********" at bounding box center [149, 148] width 299 height 296
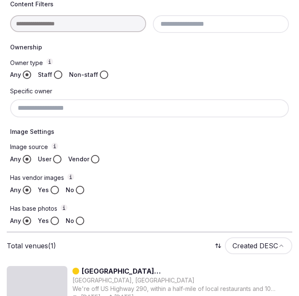
scroll to position [341, 0]
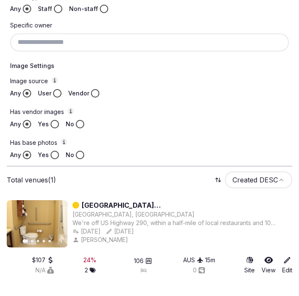
type input "**********"
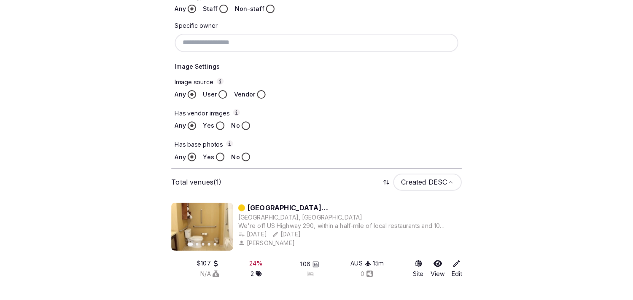
scroll to position [171, 0]
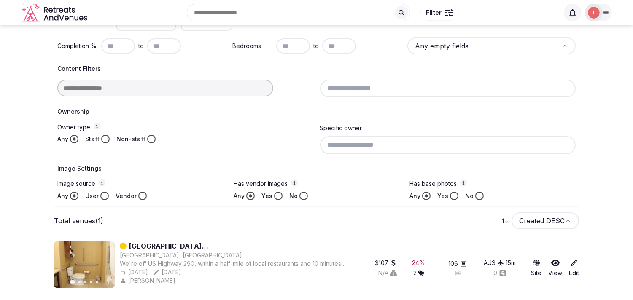
click at [13, 76] on section "**********" at bounding box center [316, 78] width 633 height 447
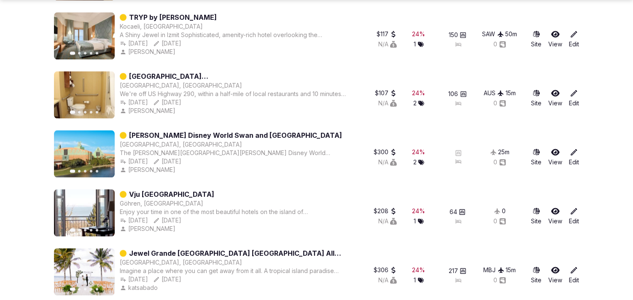
scroll to position [3962, 0]
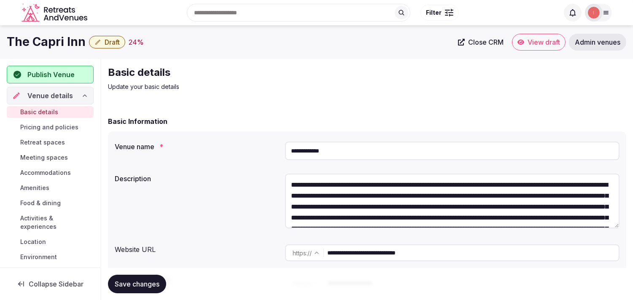
scroll to position [32, 0]
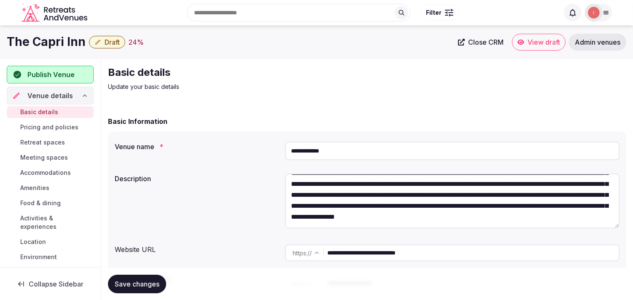
click at [368, 250] on input "**********" at bounding box center [472, 253] width 291 height 17
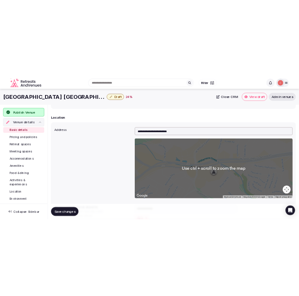
scroll to position [94, 0]
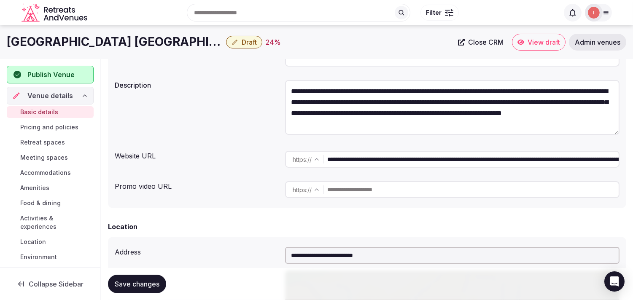
click at [416, 157] on input "**********" at bounding box center [472, 159] width 291 height 17
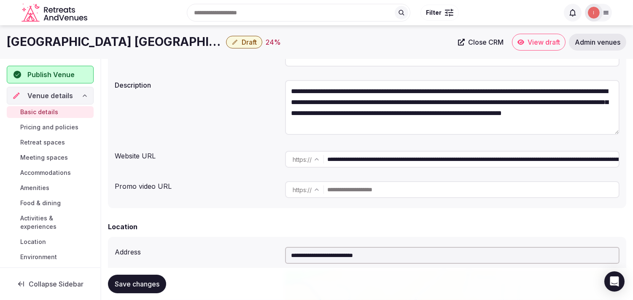
click at [416, 157] on input "**********" at bounding box center [472, 159] width 291 height 17
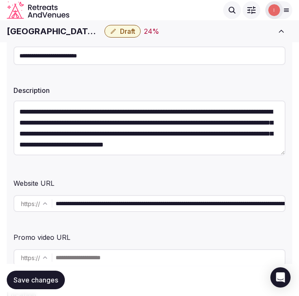
click at [71, 32] on h1 "[GEOGRAPHIC_DATA] [GEOGRAPHIC_DATA]/[GEOGRAPHIC_DATA]" at bounding box center [54, 31] width 94 height 12
copy div "[GEOGRAPHIC_DATA] [GEOGRAPHIC_DATA]/[GEOGRAPHIC_DATA]"
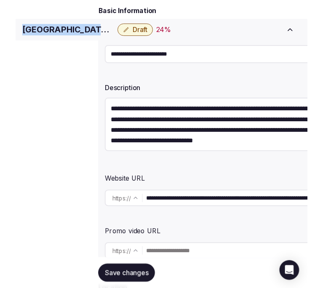
scroll to position [110, 0]
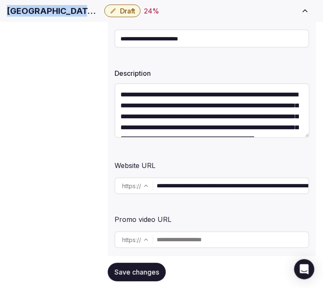
click at [126, 48] on input "**********" at bounding box center [212, 39] width 195 height 19
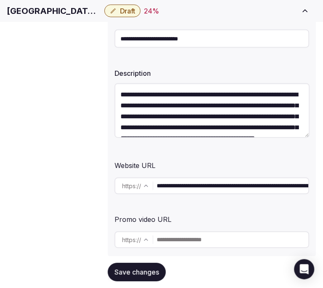
click at [126, 48] on input "**********" at bounding box center [212, 39] width 195 height 19
click at [262, 180] on input "**********" at bounding box center [233, 186] width 152 height 17
click at [262, 190] on input "**********" at bounding box center [233, 186] width 152 height 17
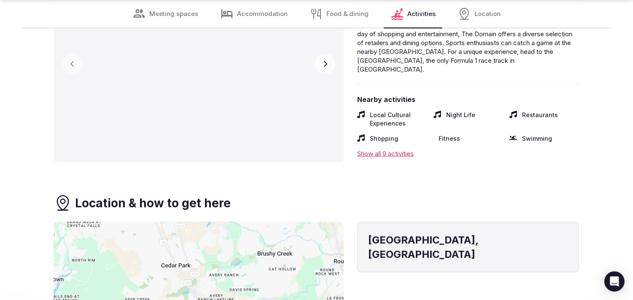
scroll to position [2014, 0]
